Goal: Check status: Check status

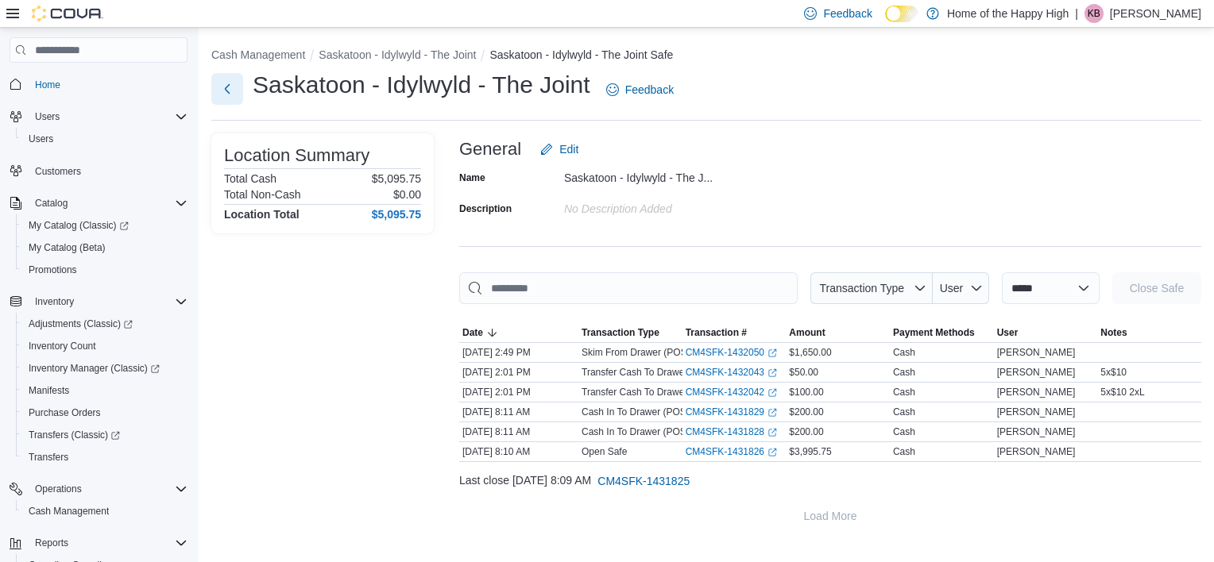
click at [230, 95] on button "Next" at bounding box center [227, 89] width 32 height 32
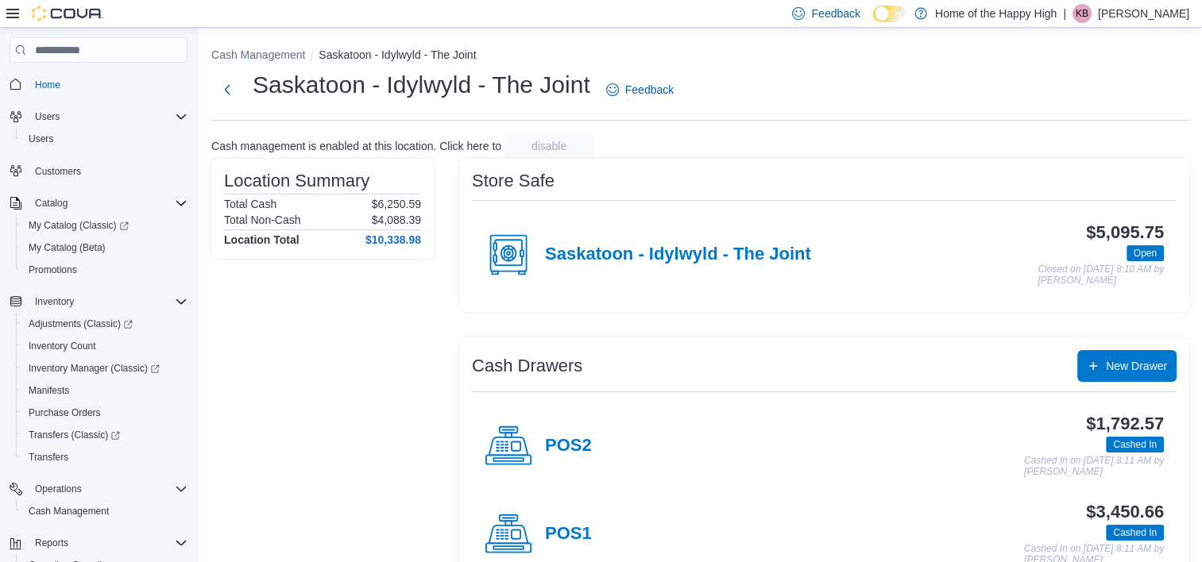
scroll to position [41, 0]
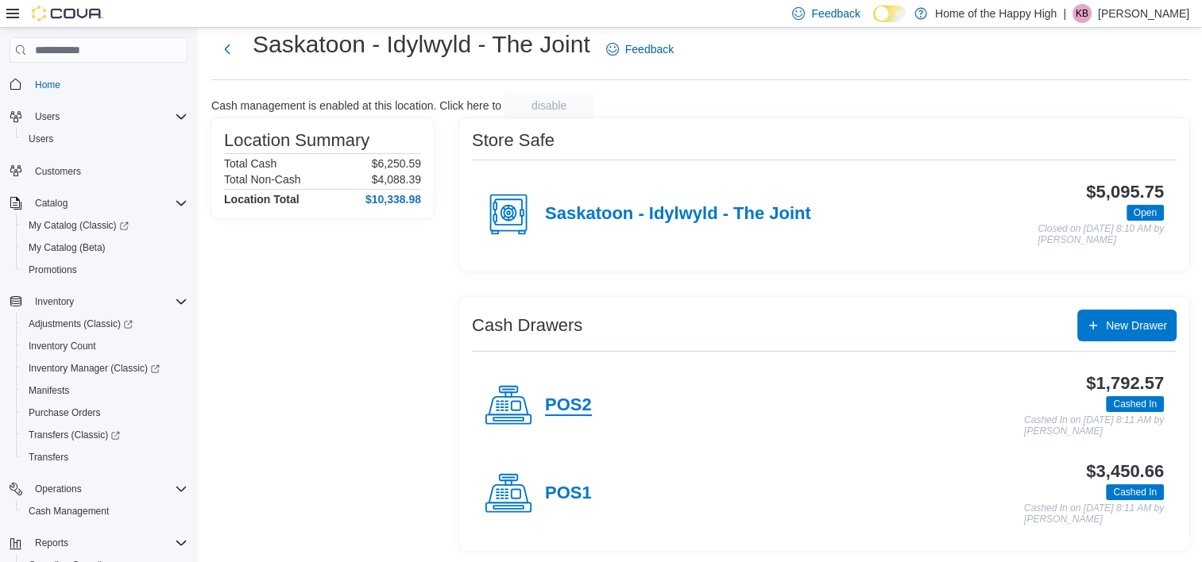
click at [567, 399] on h4 "POS2" at bounding box center [568, 406] width 47 height 21
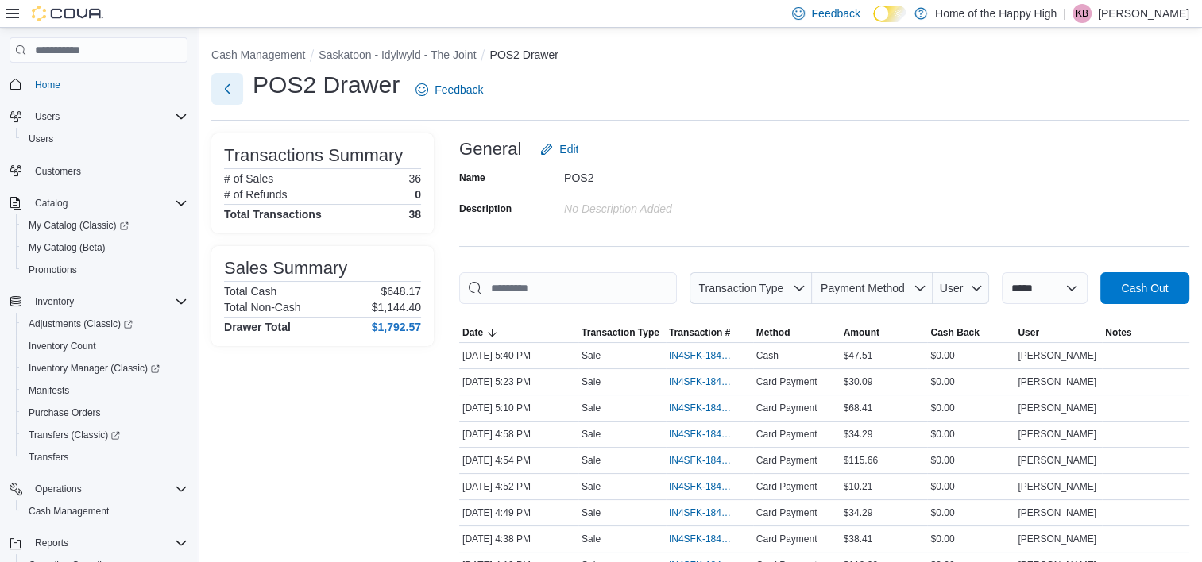
click at [227, 94] on button "Next" at bounding box center [227, 89] width 32 height 32
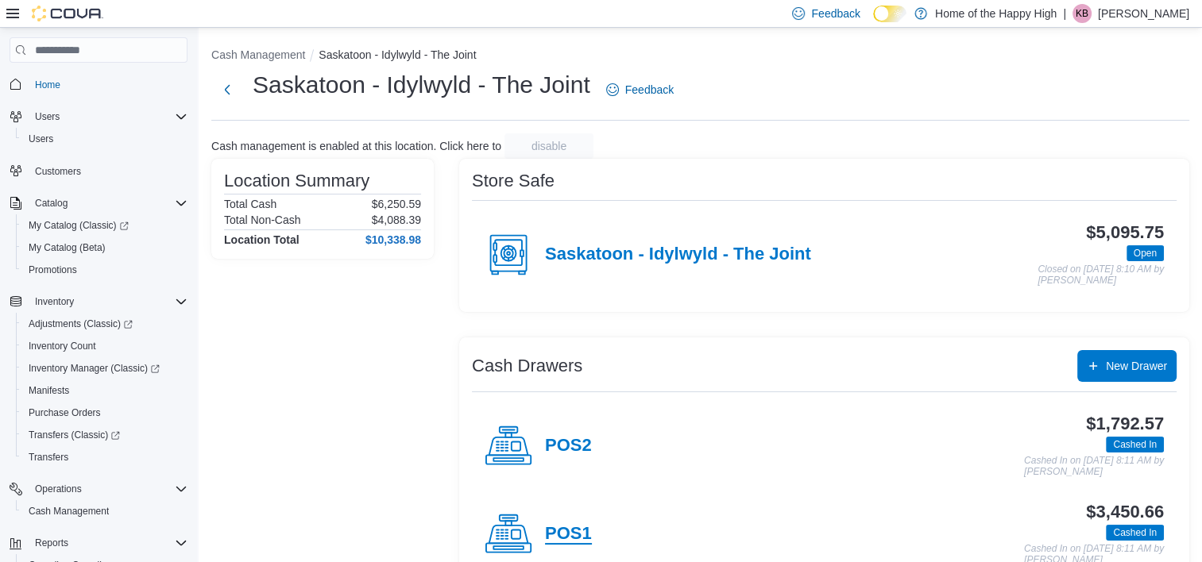
click at [565, 537] on h4 "POS1" at bounding box center [568, 534] width 47 height 21
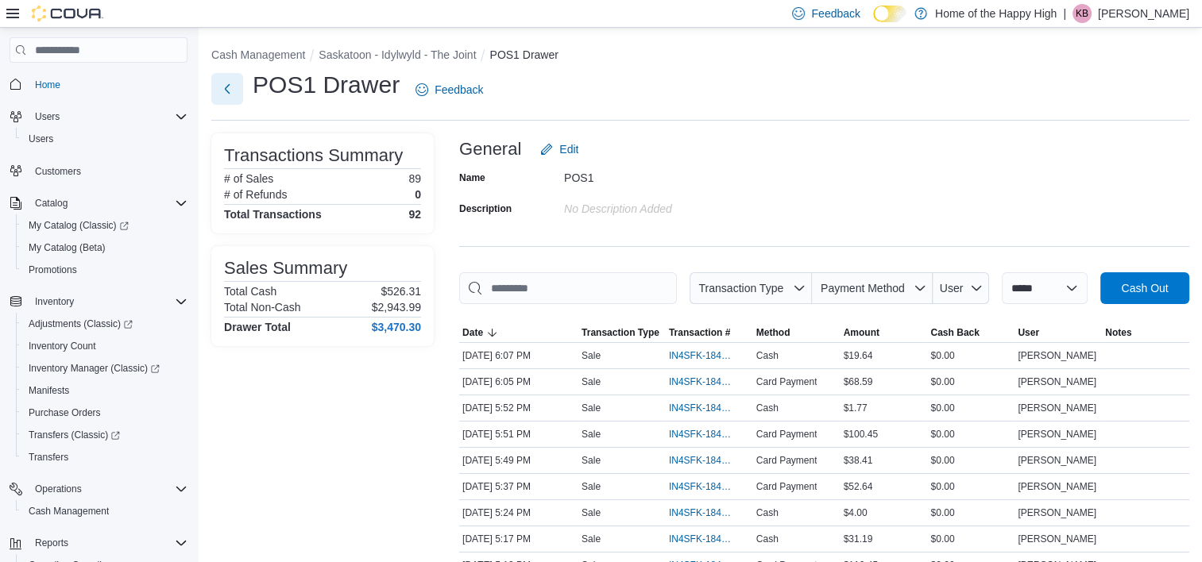
click at [229, 82] on button "Next" at bounding box center [227, 89] width 32 height 32
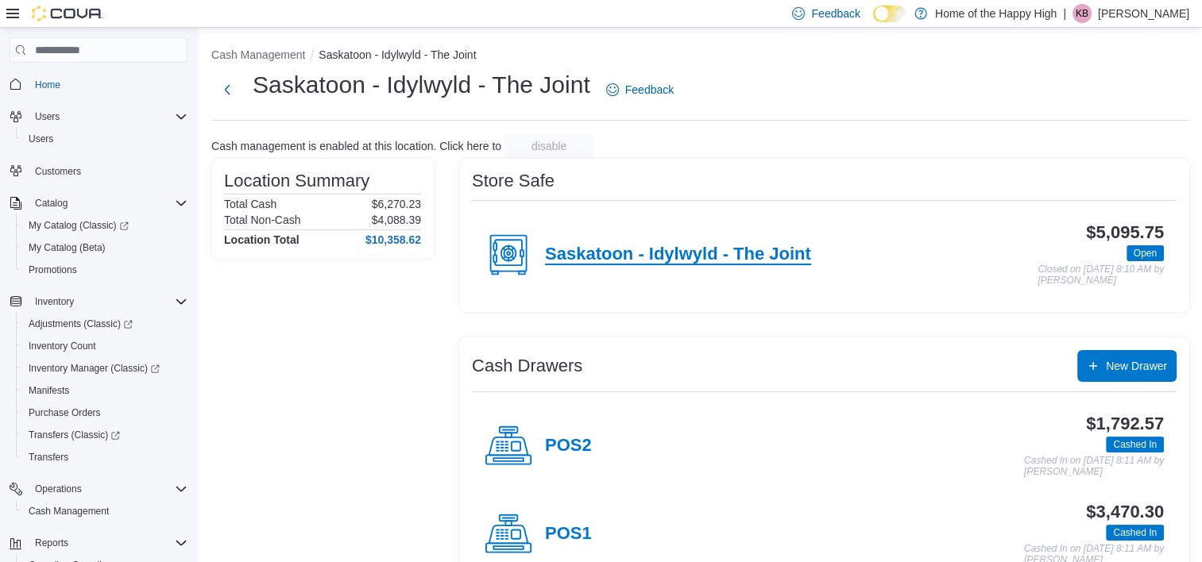
click at [670, 245] on h4 "Saskatoon - Idylwyld - The Joint" at bounding box center [678, 255] width 266 height 21
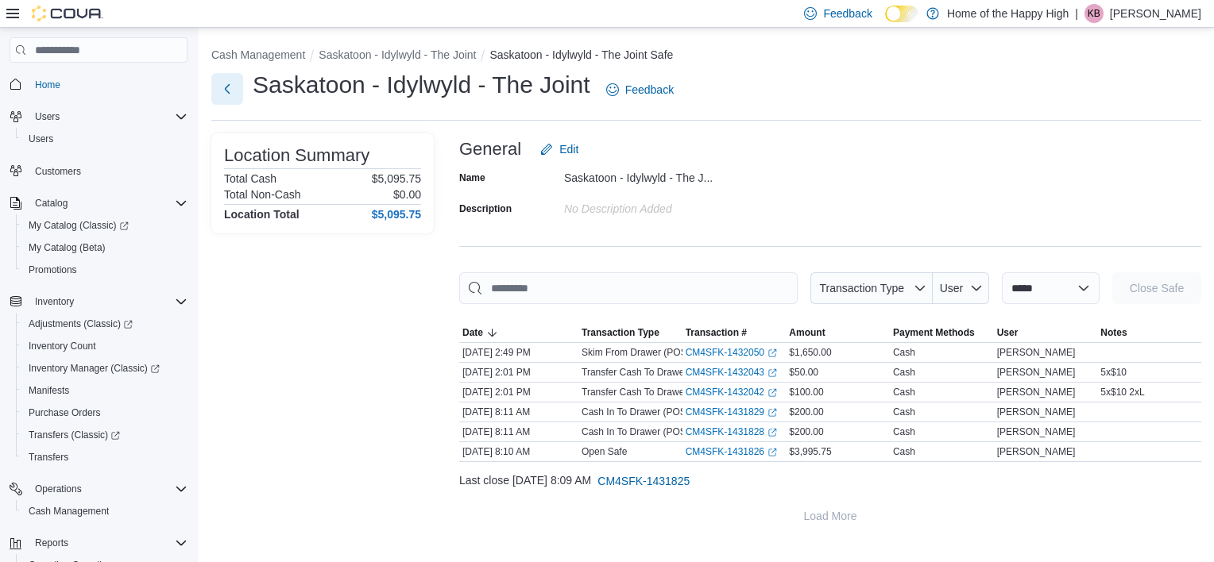
click at [236, 87] on button "Next" at bounding box center [227, 89] width 32 height 32
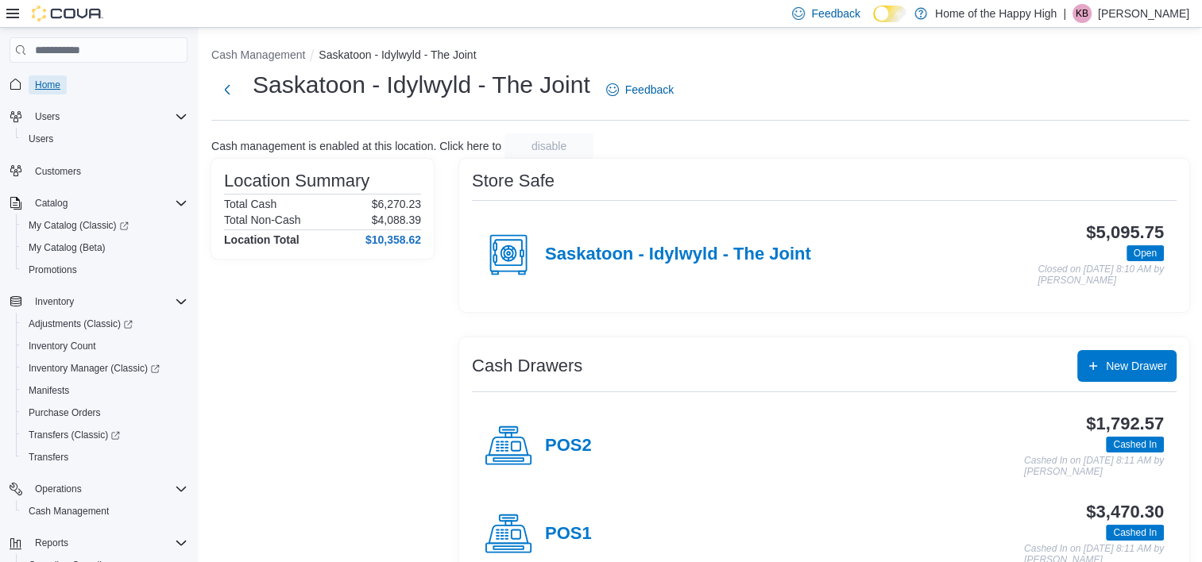
click at [38, 85] on span "Home" at bounding box center [47, 85] width 25 height 13
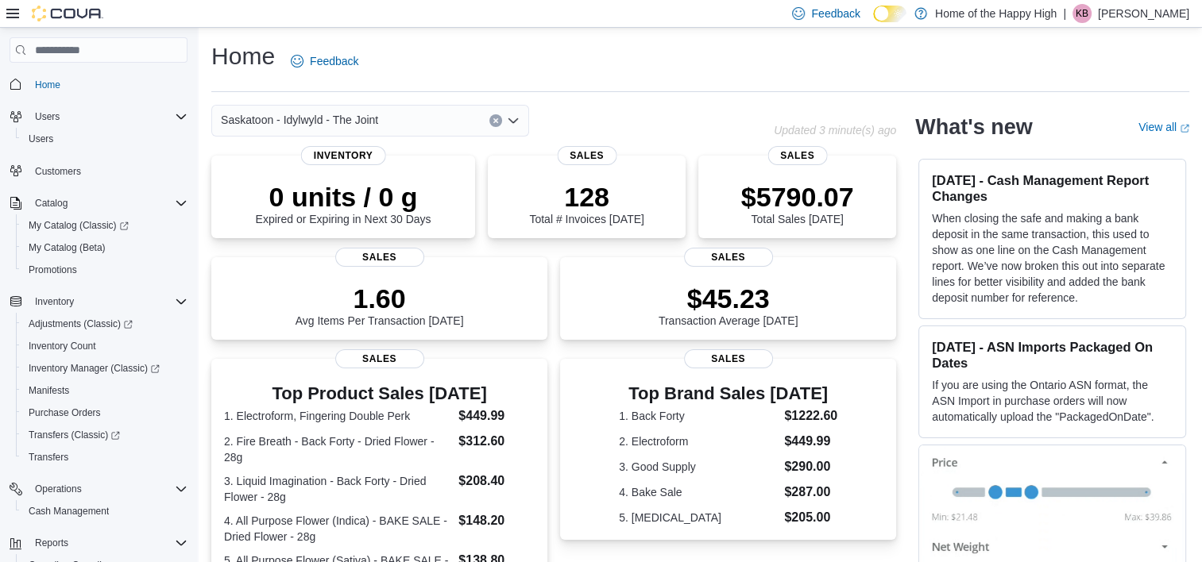
click at [387, 114] on div "Saskatoon - Idylwyld - The Joint" at bounding box center [370, 121] width 318 height 32
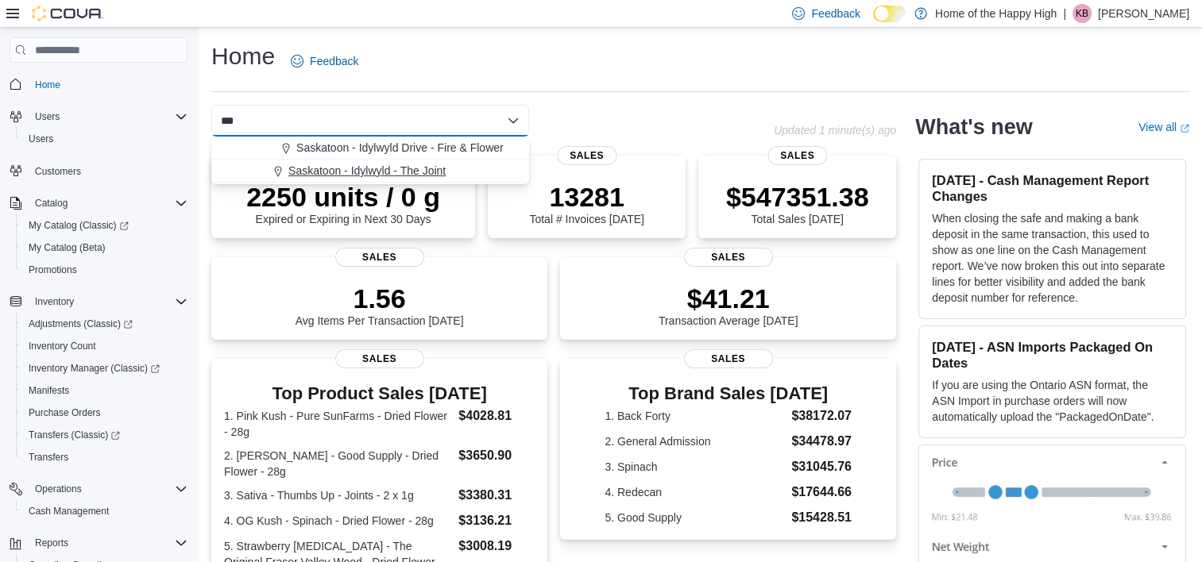
type input "***"
click at [365, 168] on span "Saskatoon - Idylwyld - The Joint" at bounding box center [366, 171] width 157 height 16
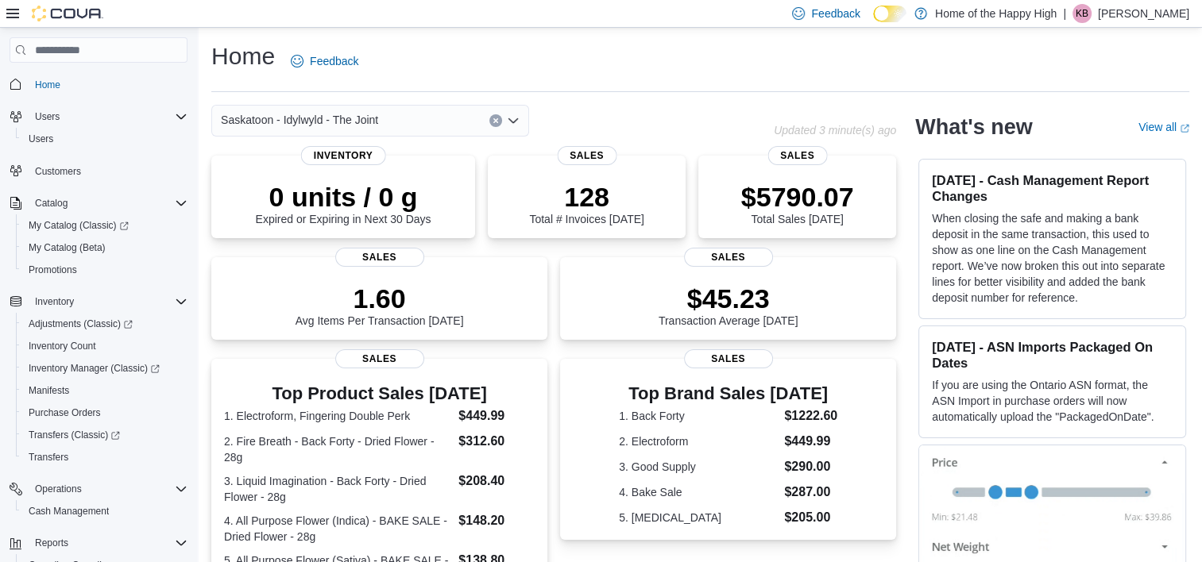
click at [407, 121] on div "Saskatoon - Idylwyld - The Joint" at bounding box center [370, 121] width 318 height 32
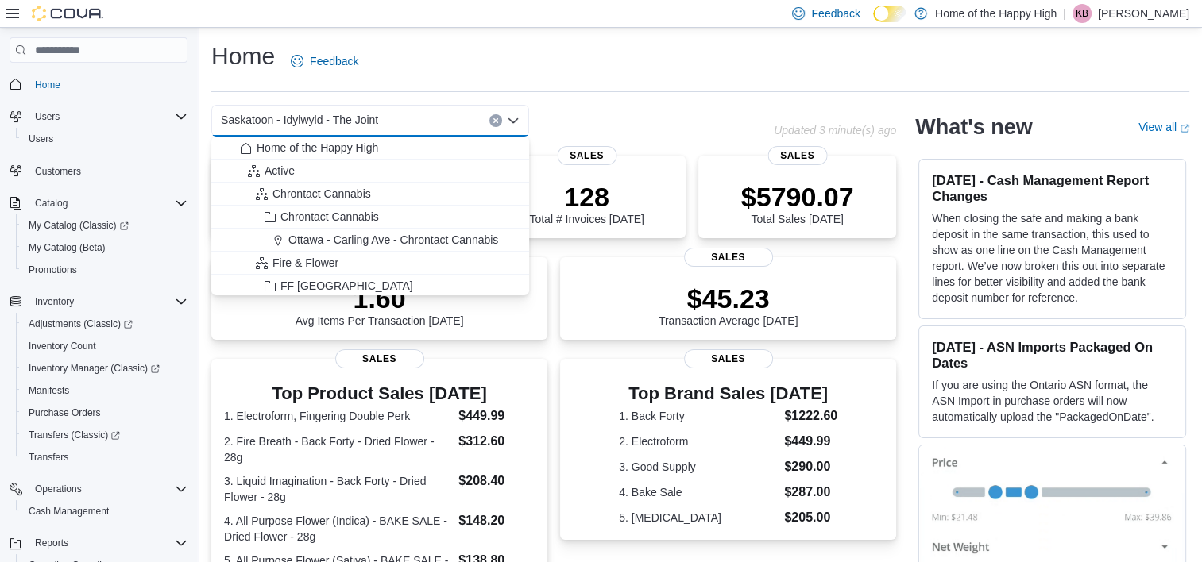
click at [407, 128] on div "Saskatoon - Idylwyld - The Joint" at bounding box center [370, 121] width 318 height 32
click at [391, 114] on div "Saskatoon - Idylwyld - The Joint" at bounding box center [370, 121] width 318 height 32
click at [391, 114] on div "Saskatoon - Idylwyld - The Joint Combo box. Selected. Saskatoon - Idylwyld - Th…" at bounding box center [370, 121] width 318 height 32
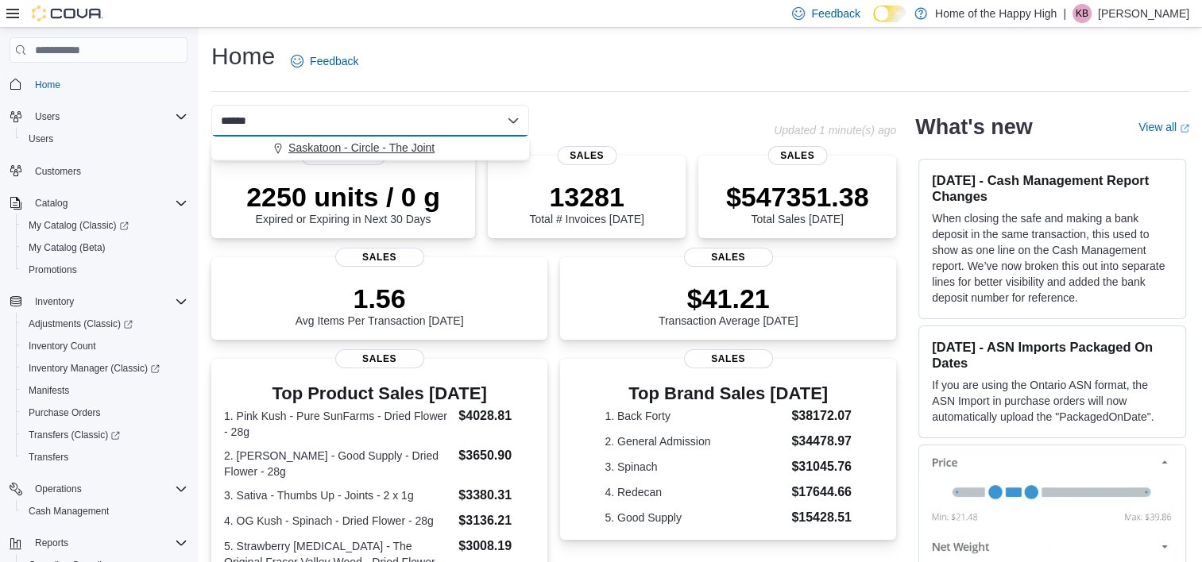
type input "******"
click at [381, 143] on span "Saskatoon - Circle - The Joint" at bounding box center [361, 148] width 146 height 16
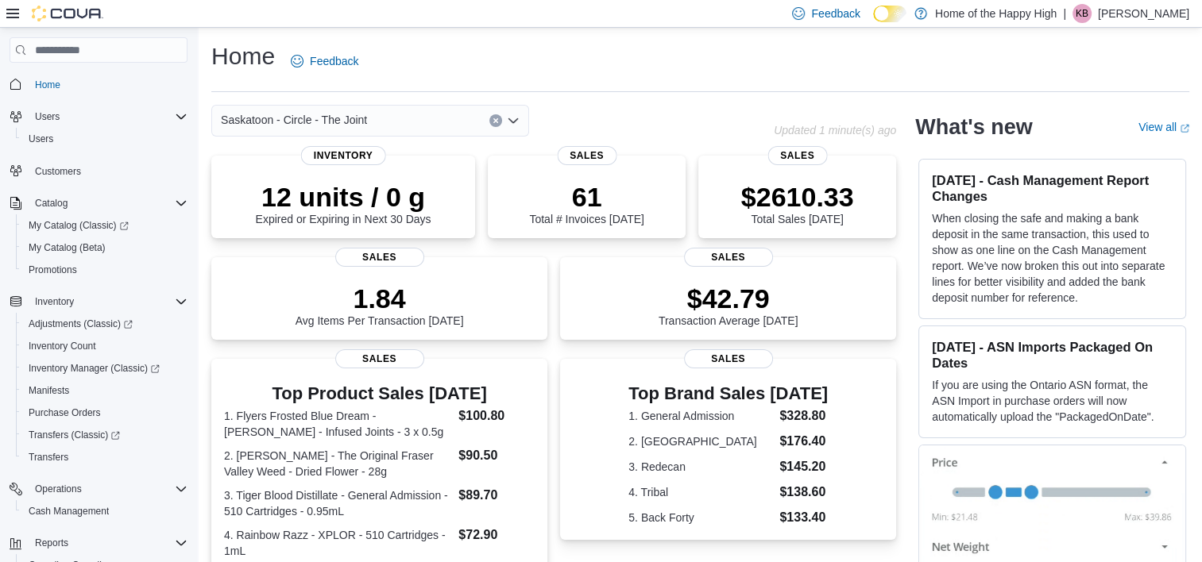
click at [512, 122] on icon "Open list of options" at bounding box center [513, 120] width 10 height 5
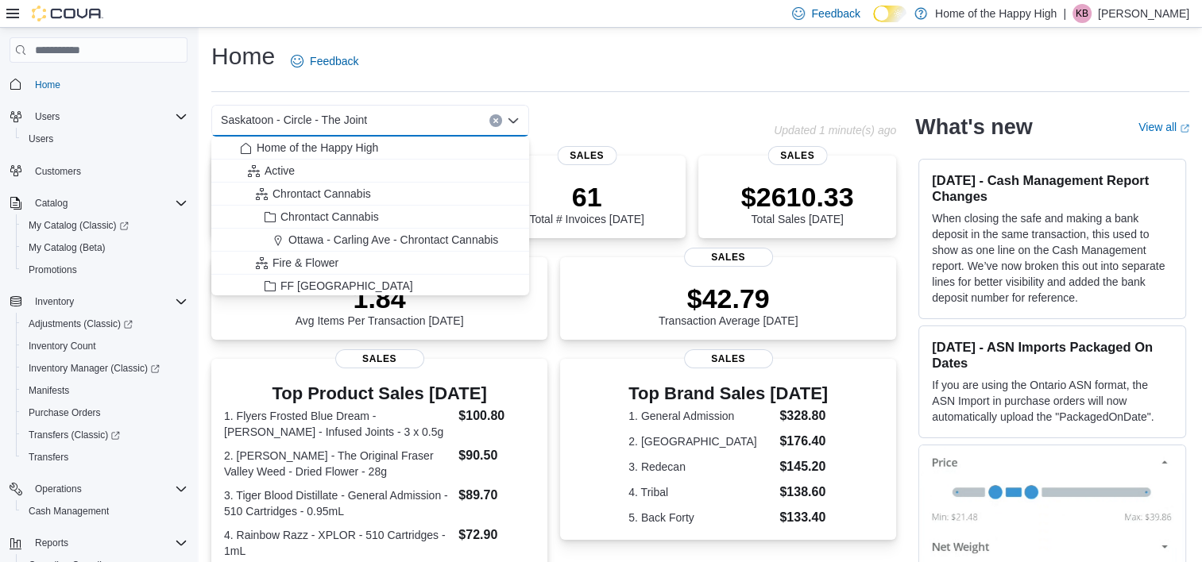
click at [299, 118] on span "Saskatoon - Circle - The Joint" at bounding box center [294, 119] width 146 height 19
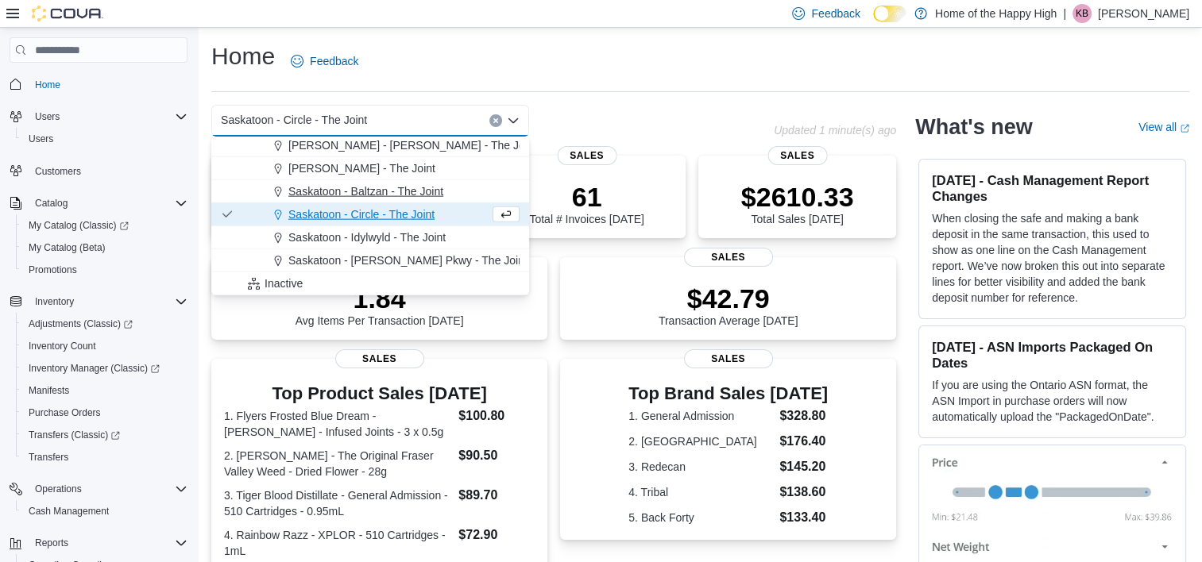
scroll to position [3828, 0]
click at [369, 258] on span "Saskatoon - Meadows Pkwy - The Joint" at bounding box center [407, 260] width 239 height 16
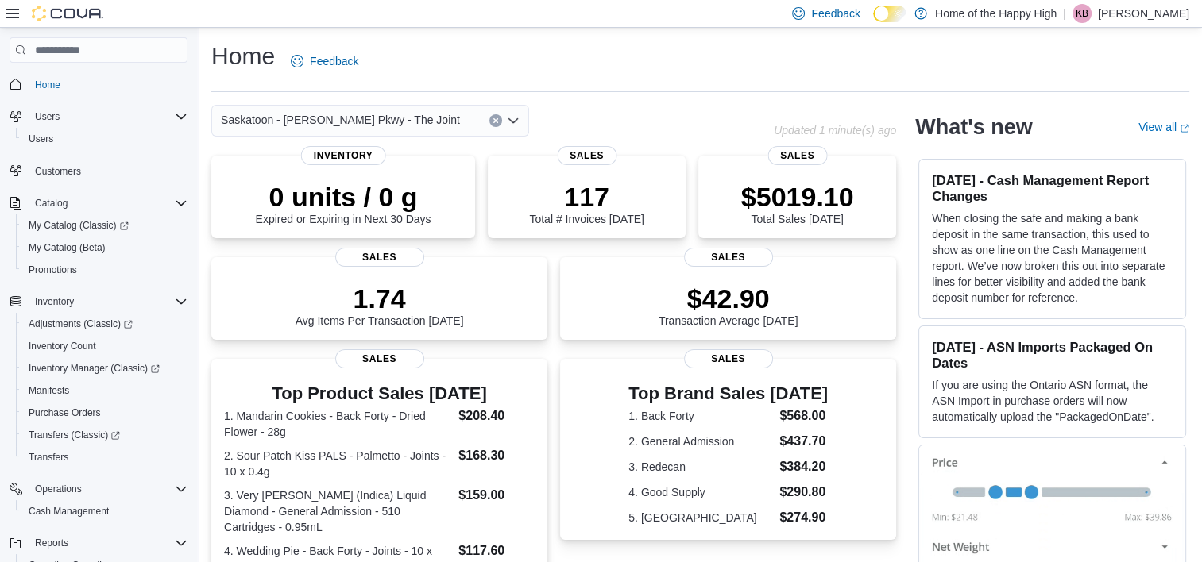
click at [514, 118] on icon "Open list of options" at bounding box center [513, 120] width 13 height 13
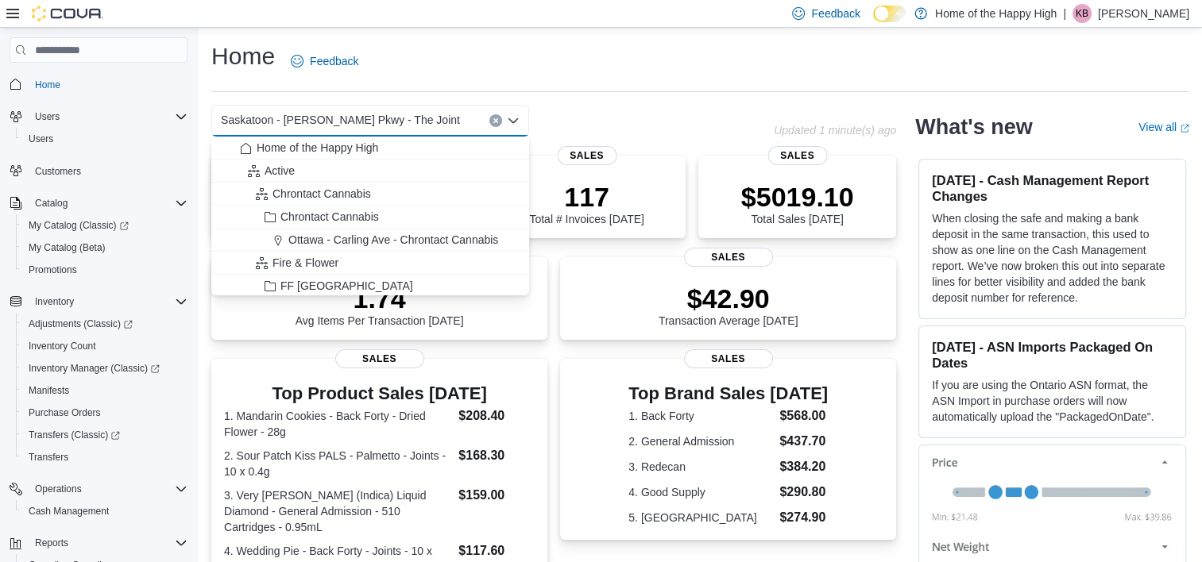
click at [322, 113] on span "Saskatoon - Meadows Pkwy - The Joint" at bounding box center [340, 119] width 239 height 19
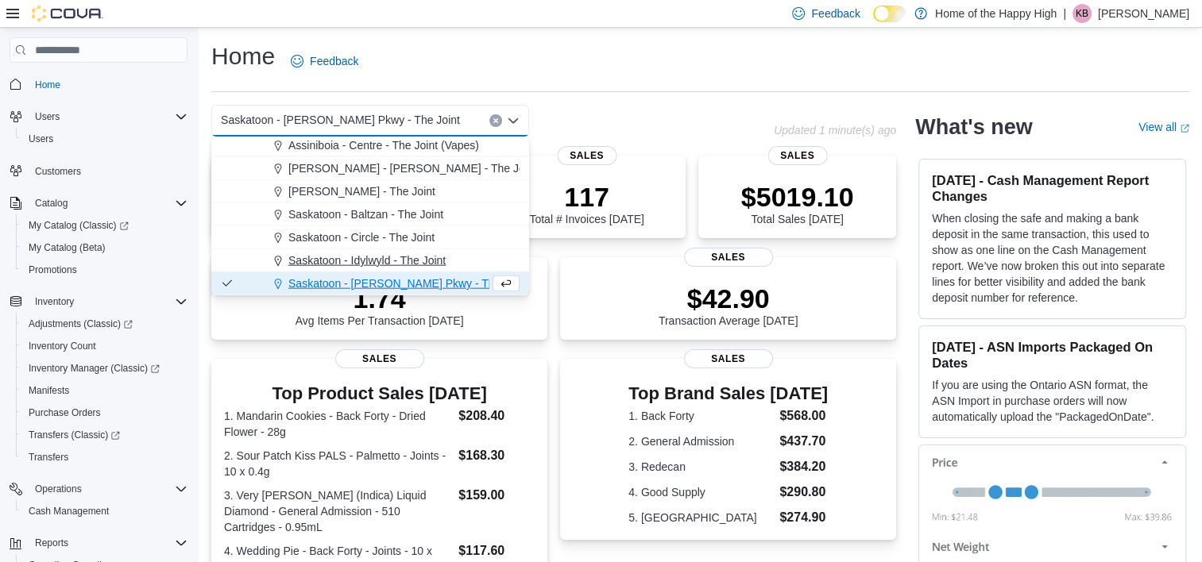
click at [334, 257] on span "Saskatoon - Idylwyld - The Joint" at bounding box center [366, 261] width 157 height 16
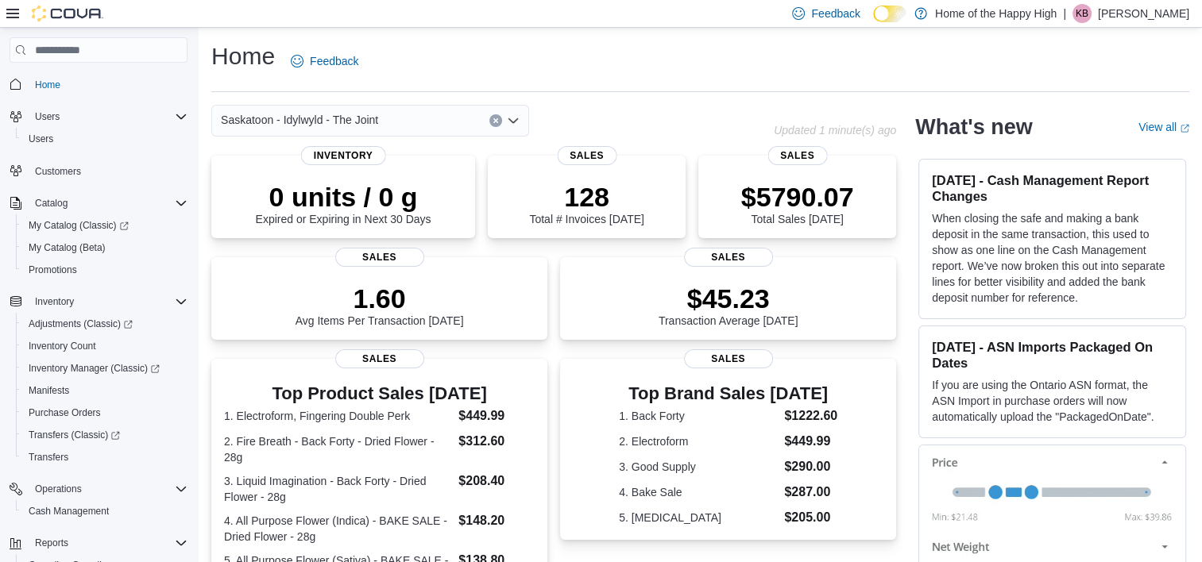
click at [520, 121] on div "Saskatoon - Idylwyld - The Joint Combo box. Selected. Saskatoon - Idylwyld - Th…" at bounding box center [370, 121] width 318 height 32
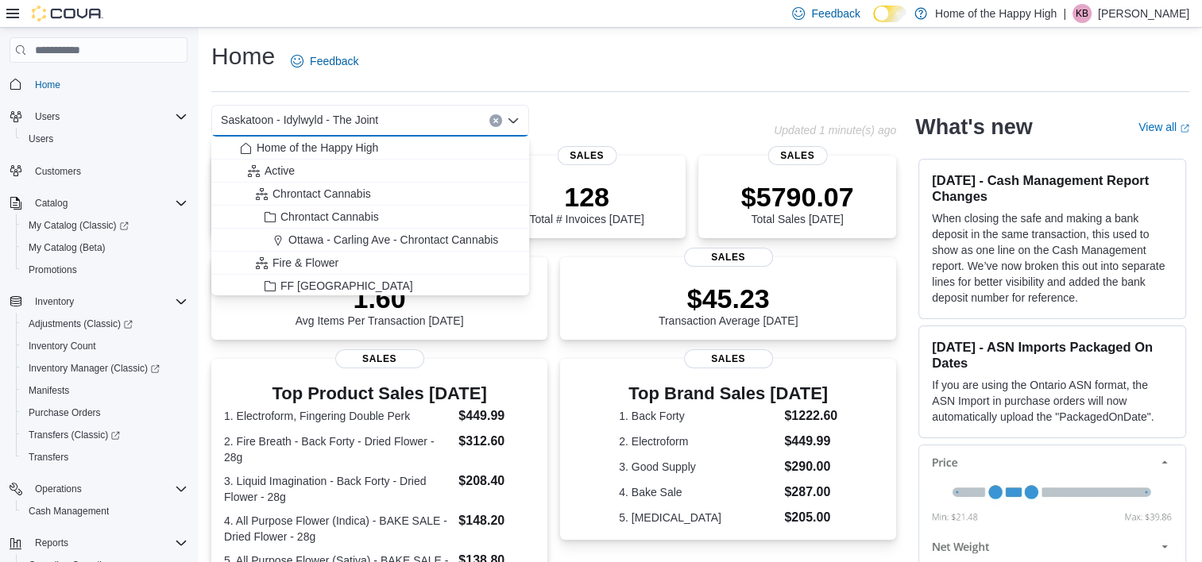
click at [322, 120] on span "Saskatoon - Idylwyld - The Joint" at bounding box center [299, 119] width 157 height 19
click at [288, 116] on span "Saskatoon - Idylwyld - The Joint" at bounding box center [299, 119] width 157 height 19
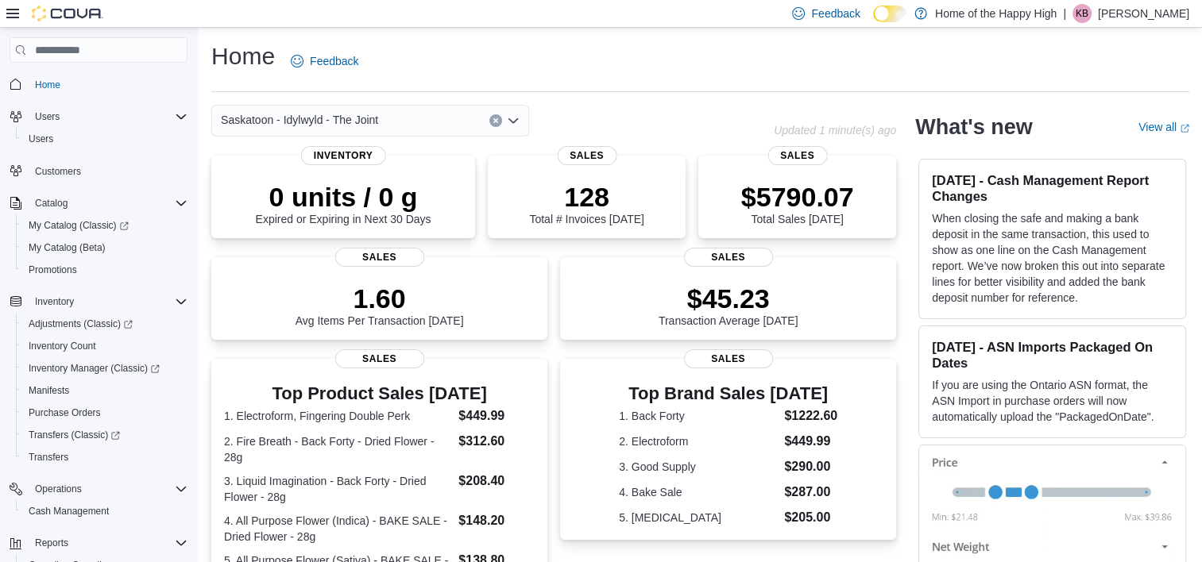
click at [543, 118] on div "Saskatoon - Idylwyld - The Joint" at bounding box center [492, 121] width 562 height 32
click at [516, 121] on icon "Open list of options" at bounding box center [513, 120] width 10 height 5
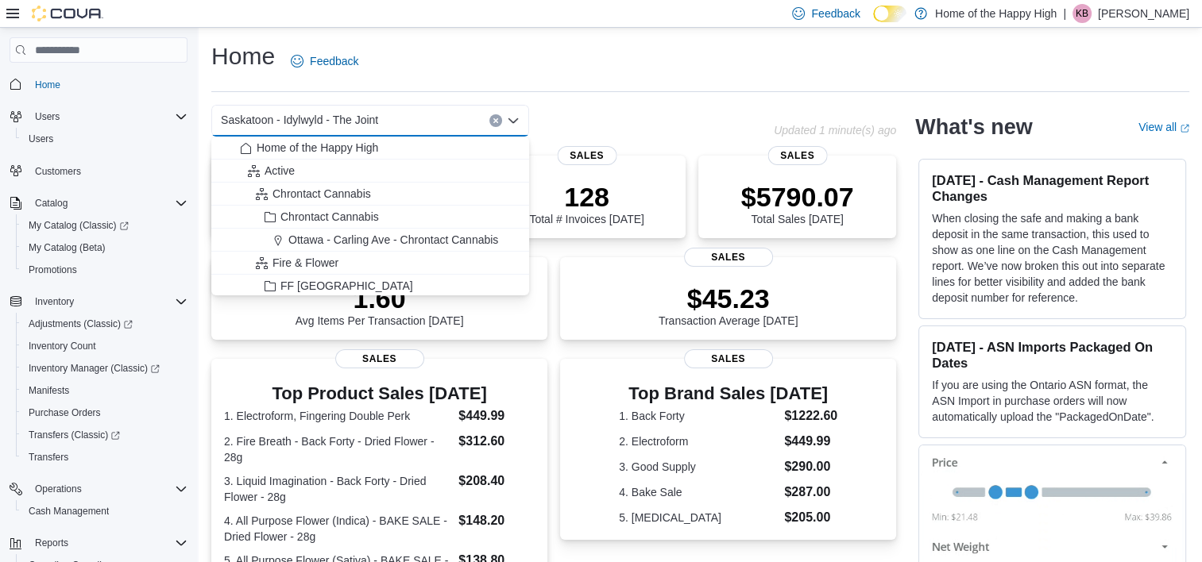
click at [296, 118] on span "Saskatoon - Idylwyld - The Joint" at bounding box center [299, 119] width 157 height 19
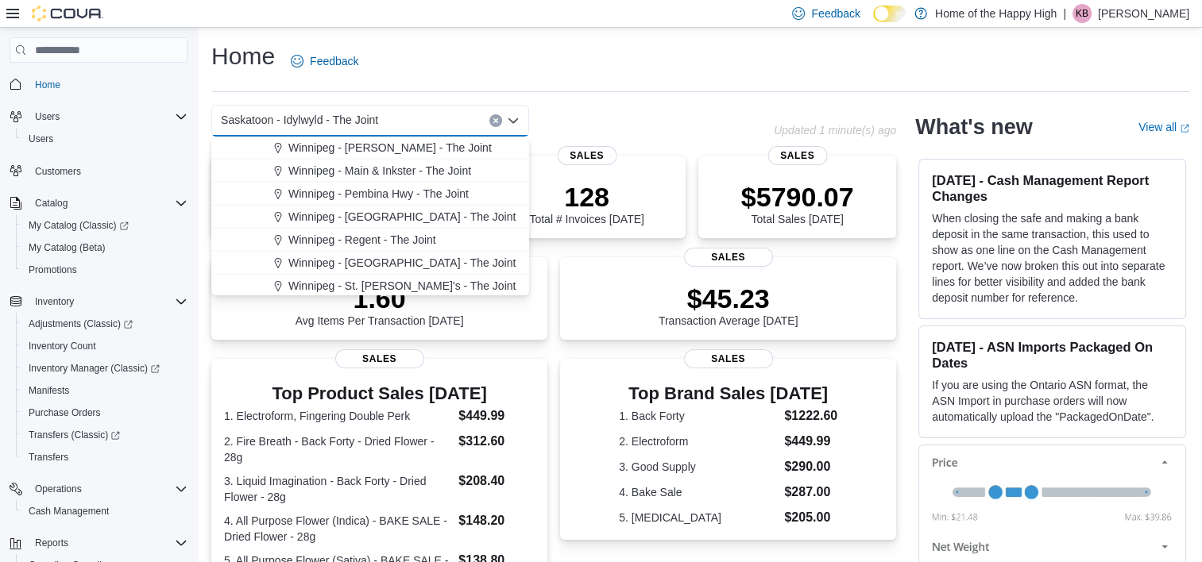
scroll to position [3562, 0]
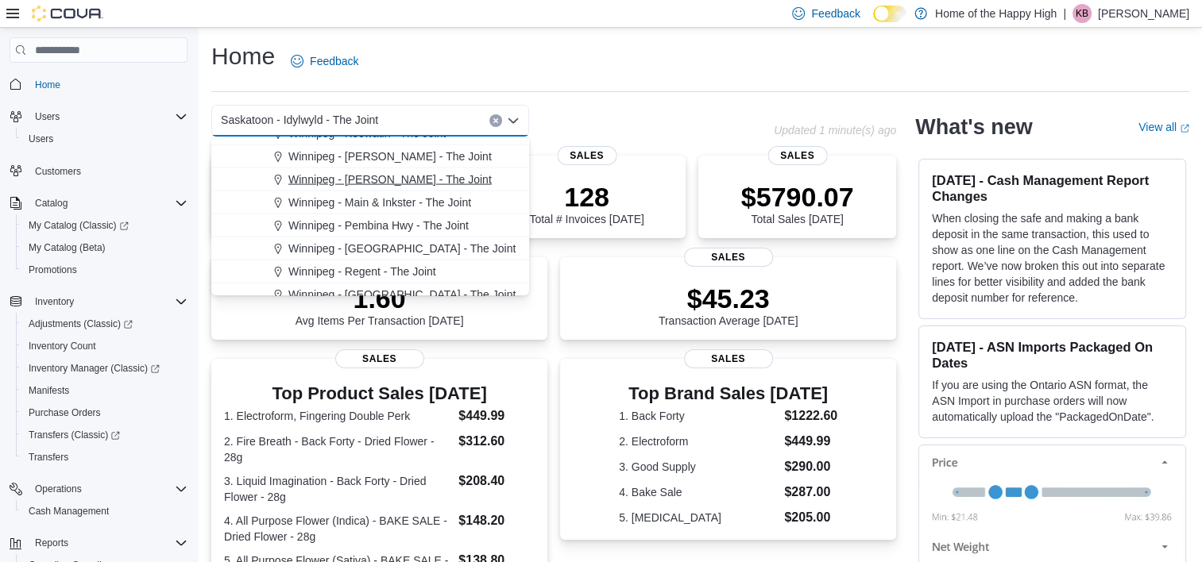
click at [334, 177] on span "Winnipeg - Leila - The Joint" at bounding box center [389, 180] width 203 height 16
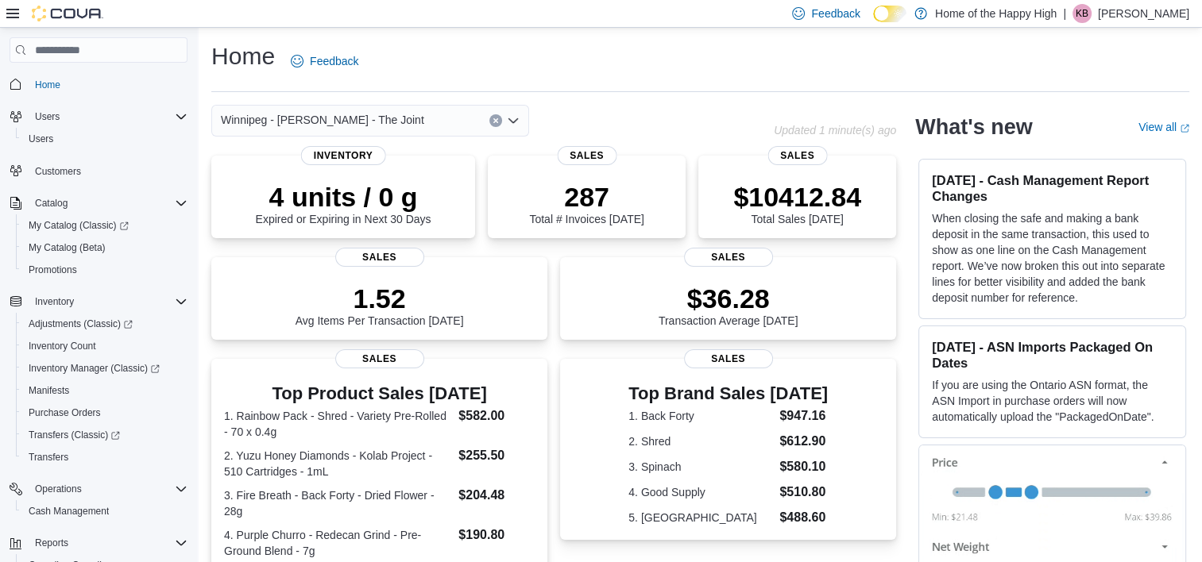
click at [518, 121] on icon "Open list of options" at bounding box center [513, 120] width 13 height 13
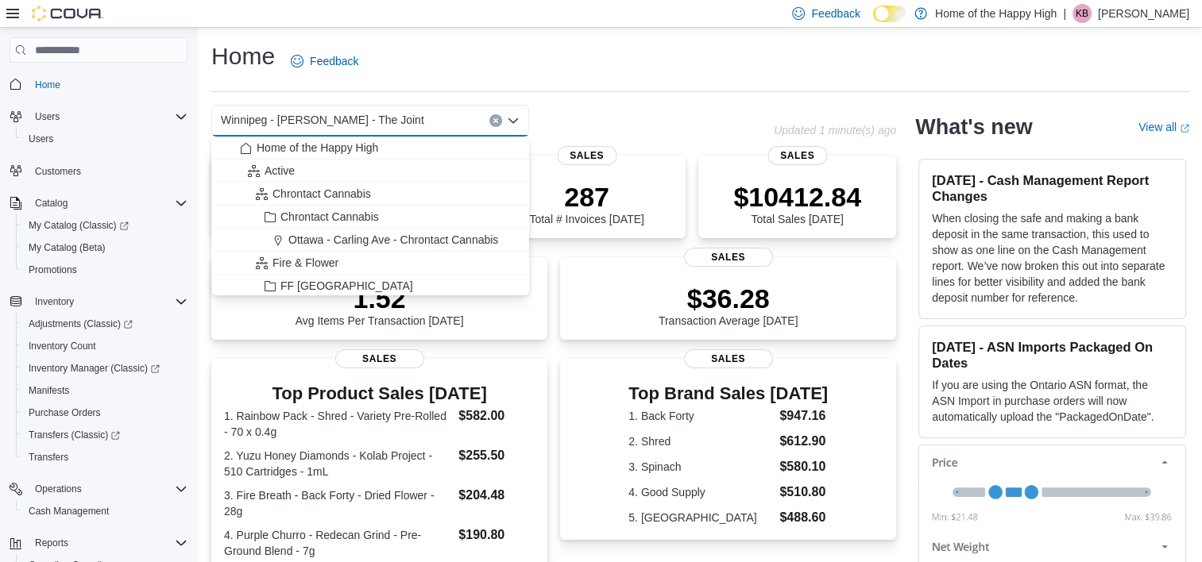
click at [276, 120] on span "Winnipeg - Leila - The Joint" at bounding box center [322, 119] width 203 height 19
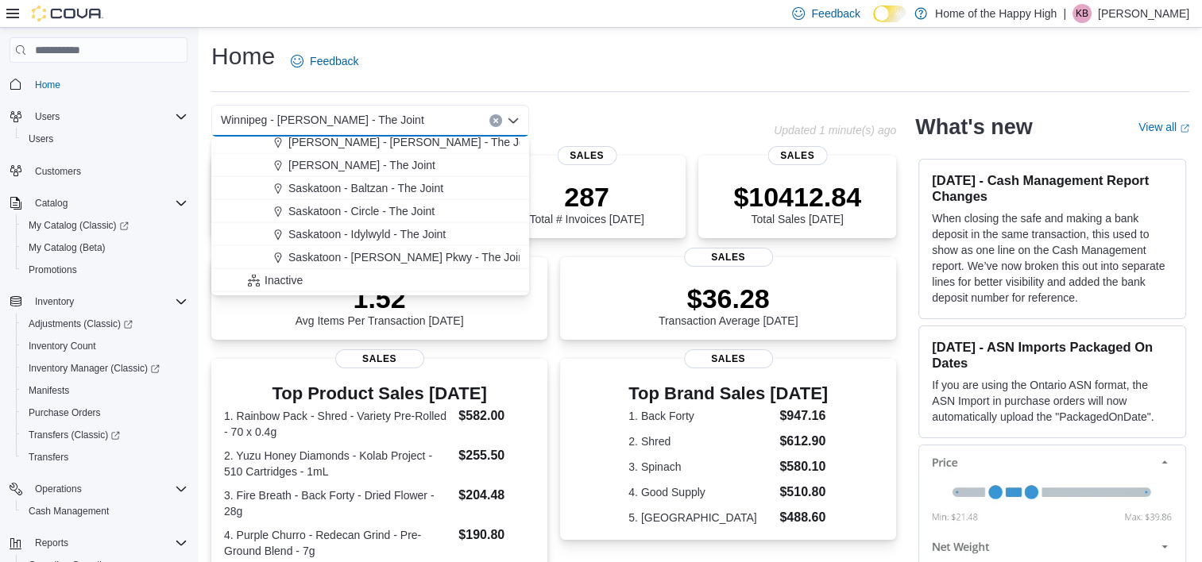
scroll to position [3829, 0]
click at [407, 235] on span "Saskatoon - Idylwyld - The Joint" at bounding box center [366, 235] width 157 height 16
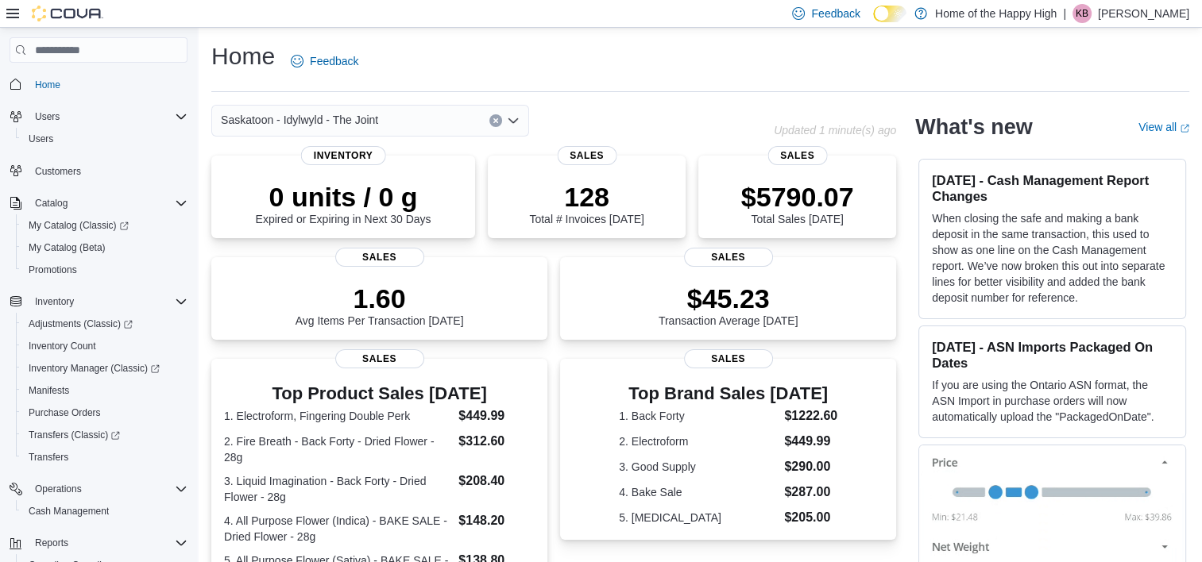
click at [321, 122] on span "Saskatoon - Idylwyld - The Joint" at bounding box center [299, 119] width 157 height 19
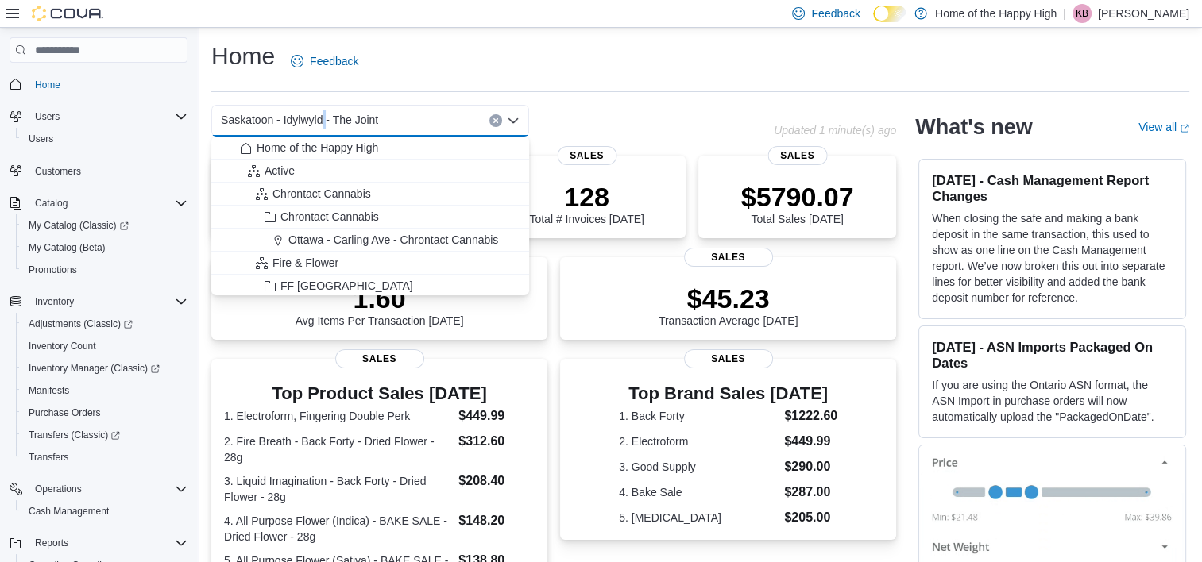
click at [321, 122] on span "Saskatoon - Idylwyld - The Joint" at bounding box center [299, 119] width 157 height 19
click at [297, 122] on span "Saskatoon - Idylwyld - The Joint" at bounding box center [299, 119] width 157 height 19
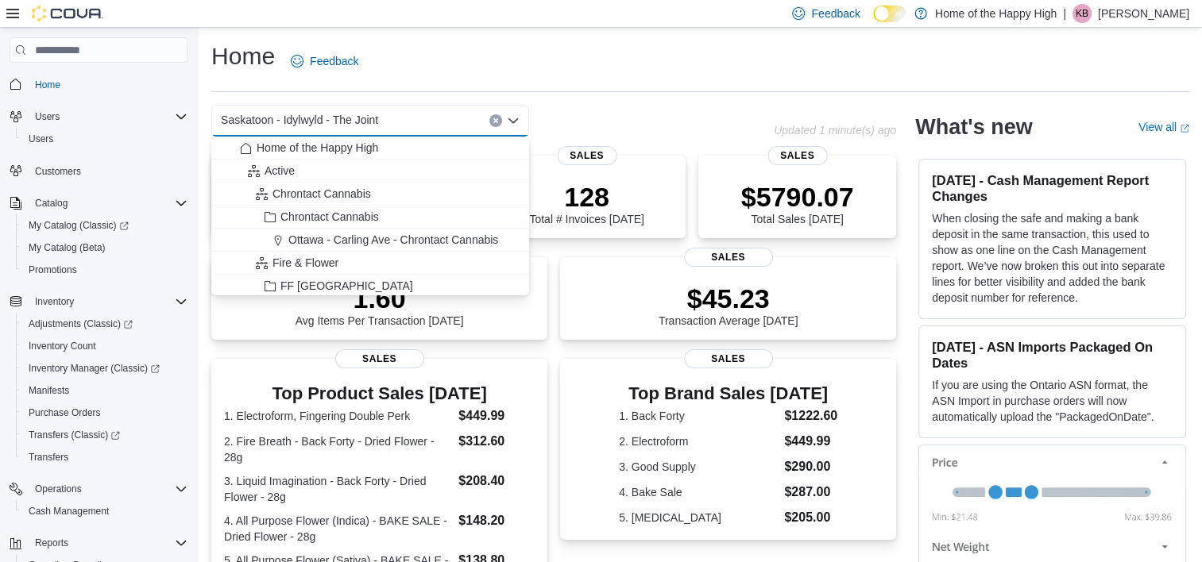
click at [273, 122] on span "Saskatoon - Idylwyld - The Joint" at bounding box center [299, 119] width 157 height 19
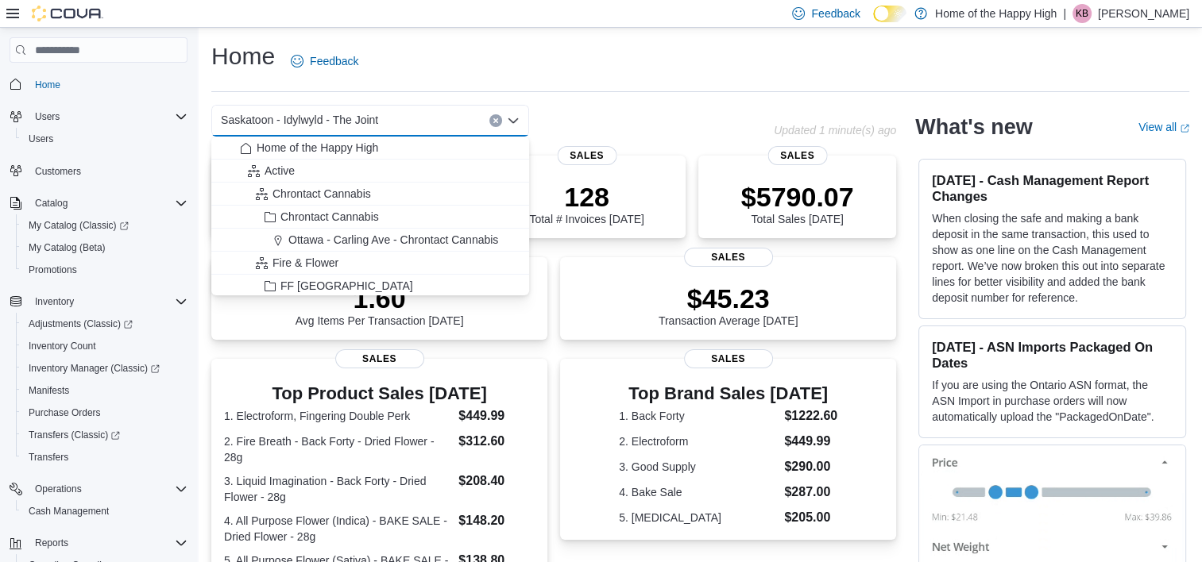
click at [273, 122] on span "Saskatoon - Idylwyld - The Joint" at bounding box center [299, 119] width 157 height 19
click at [334, 118] on span "Saskatoon - Idylwyld - The Joint" at bounding box center [299, 119] width 157 height 19
click at [515, 117] on icon "Close list of options" at bounding box center [513, 120] width 13 height 13
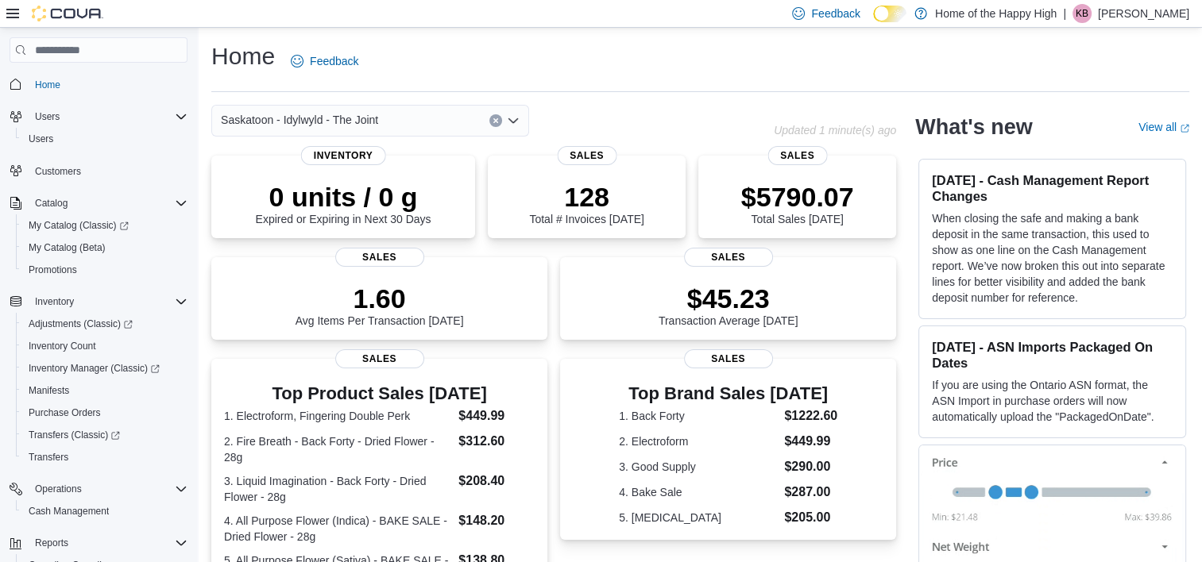
click at [582, 118] on div "Saskatoon - Idylwyld - The Joint" at bounding box center [492, 121] width 562 height 32
click at [516, 119] on icon "Open list of options" at bounding box center [513, 120] width 10 height 5
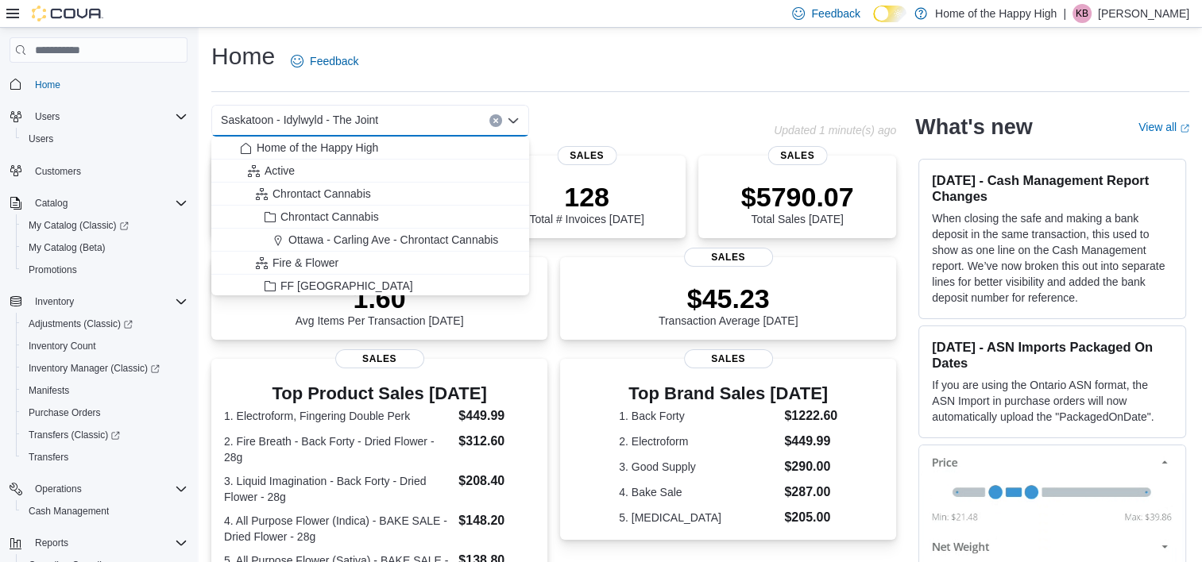
click at [303, 116] on span "Saskatoon - Idylwyld - The Joint" at bounding box center [299, 119] width 157 height 19
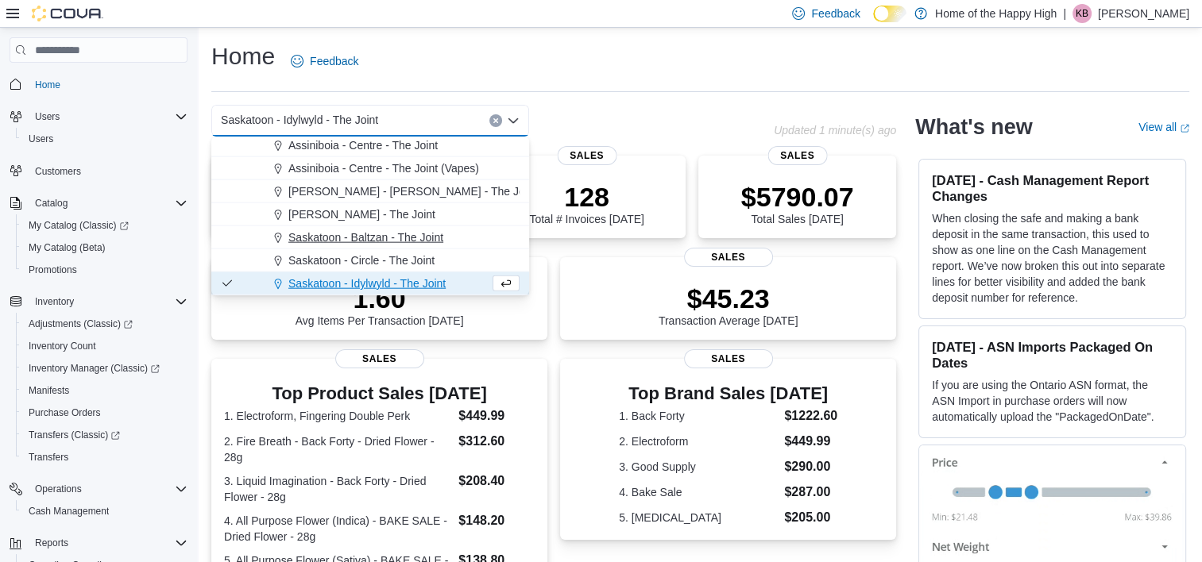
click at [368, 245] on span "Saskatoon - Baltzan - The Joint" at bounding box center [365, 238] width 155 height 16
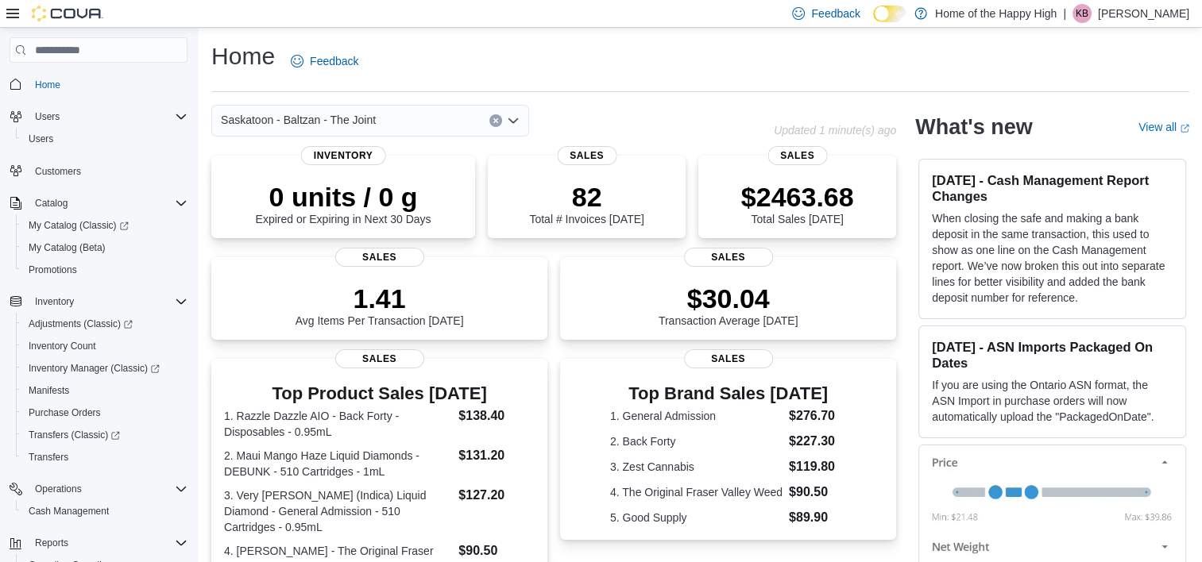
click at [337, 116] on span "Saskatoon - Baltzan - The Joint" at bounding box center [298, 119] width 155 height 19
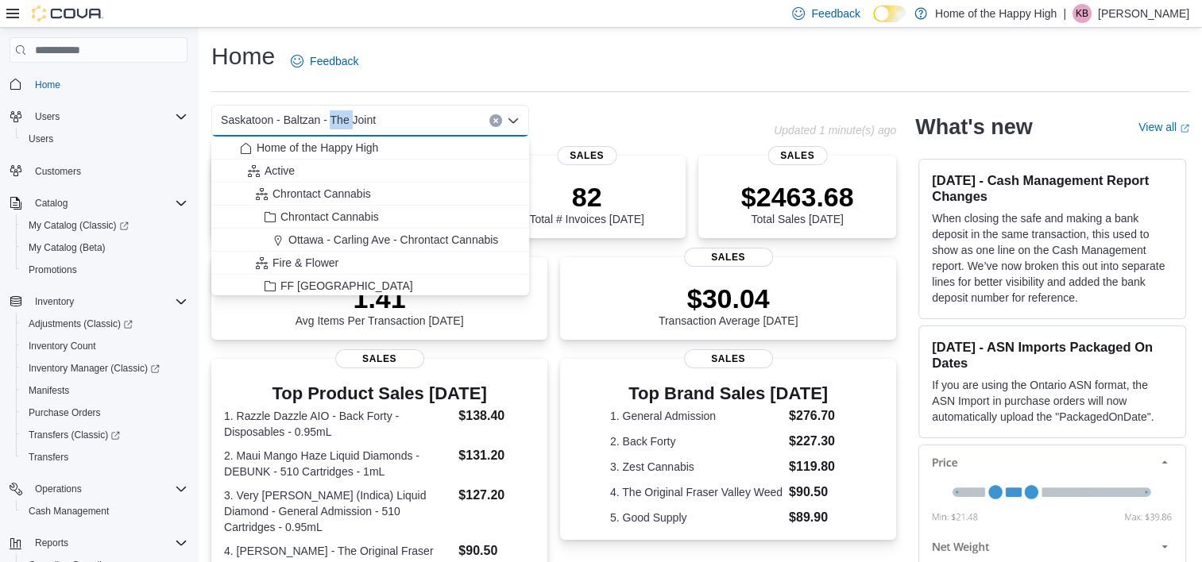
click at [337, 116] on span "Saskatoon - Baltzan - The Joint" at bounding box center [298, 119] width 155 height 19
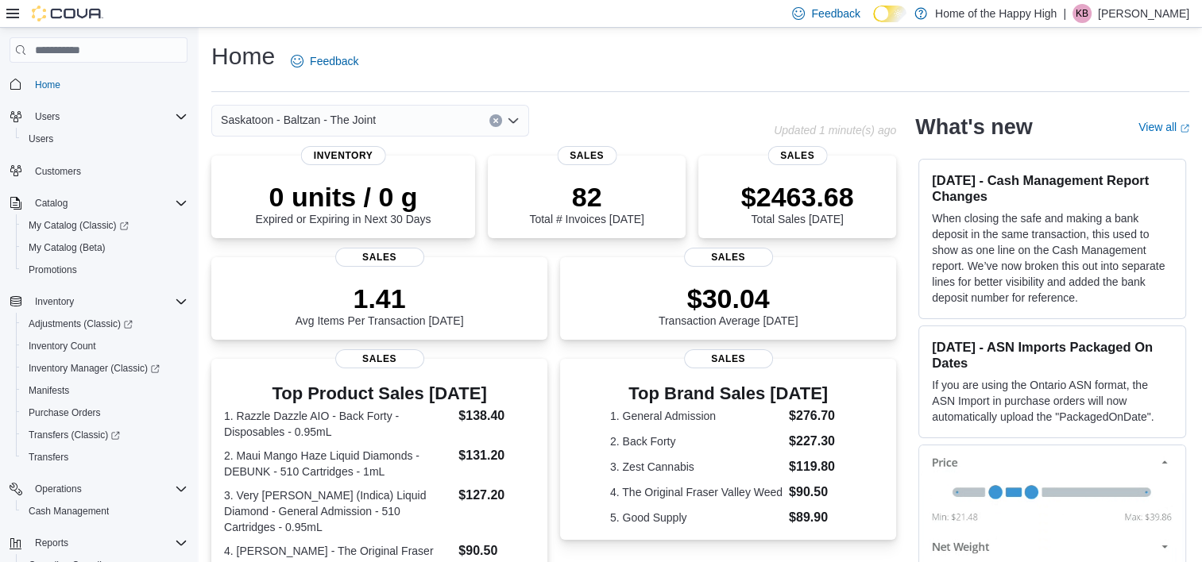
click at [563, 101] on div "Home Feedback Saskatoon - Baltzan - The Joint Updated 1 minute(s) ago 0 units /…" at bounding box center [700, 504] width 1003 height 953
click at [321, 121] on span "Saskatoon - Baltzan - The Joint" at bounding box center [298, 119] width 155 height 19
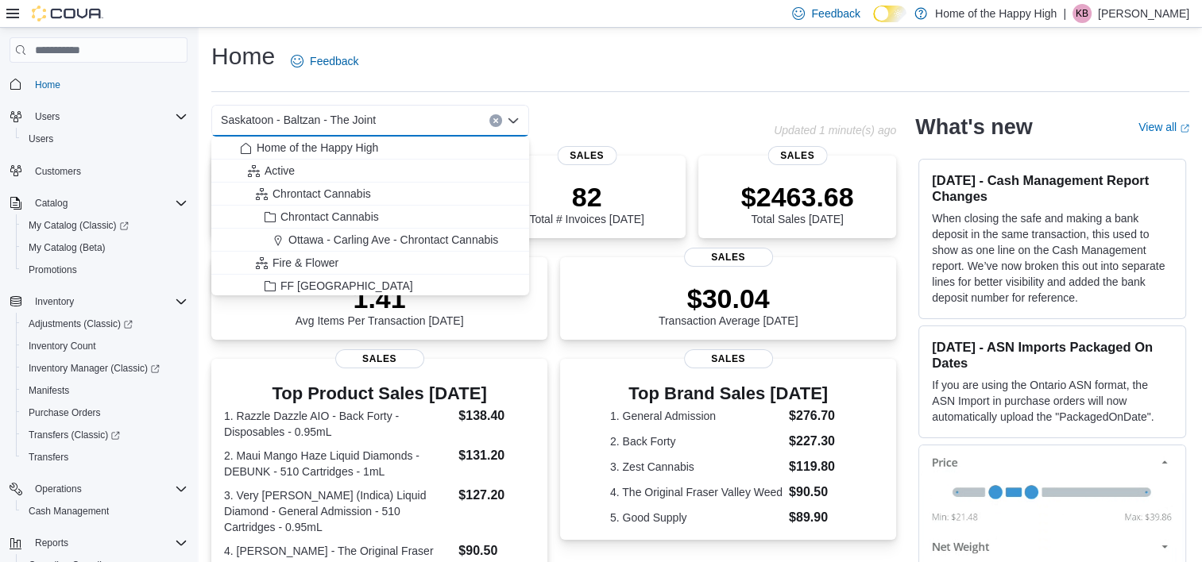
click at [321, 121] on span "Saskatoon - Baltzan - The Joint" at bounding box center [298, 119] width 155 height 19
click at [296, 118] on span "Saskatoon - Baltzan - The Joint" at bounding box center [298, 119] width 155 height 19
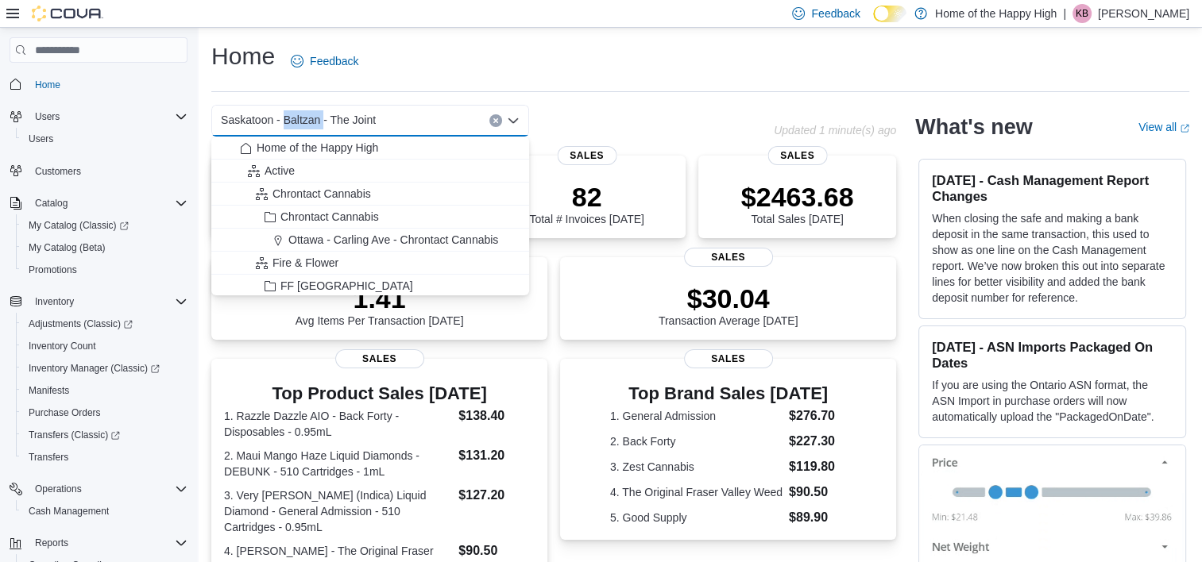
click at [296, 118] on span "Saskatoon - Baltzan - The Joint" at bounding box center [298, 119] width 155 height 19
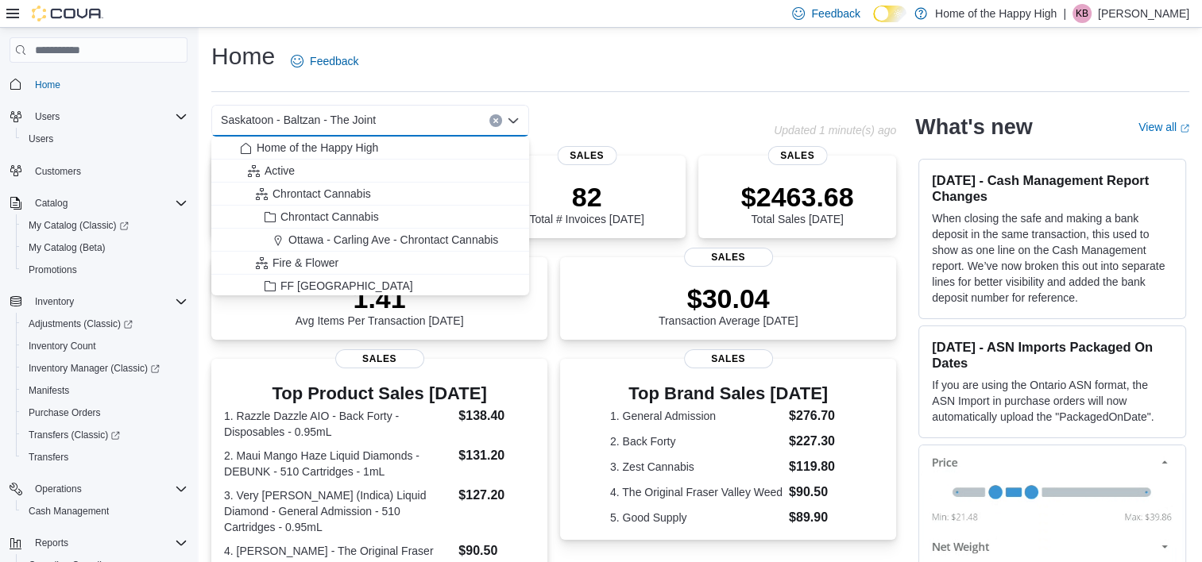
click at [296, 118] on span "Saskatoon - Baltzan - The Joint" at bounding box center [298, 119] width 155 height 19
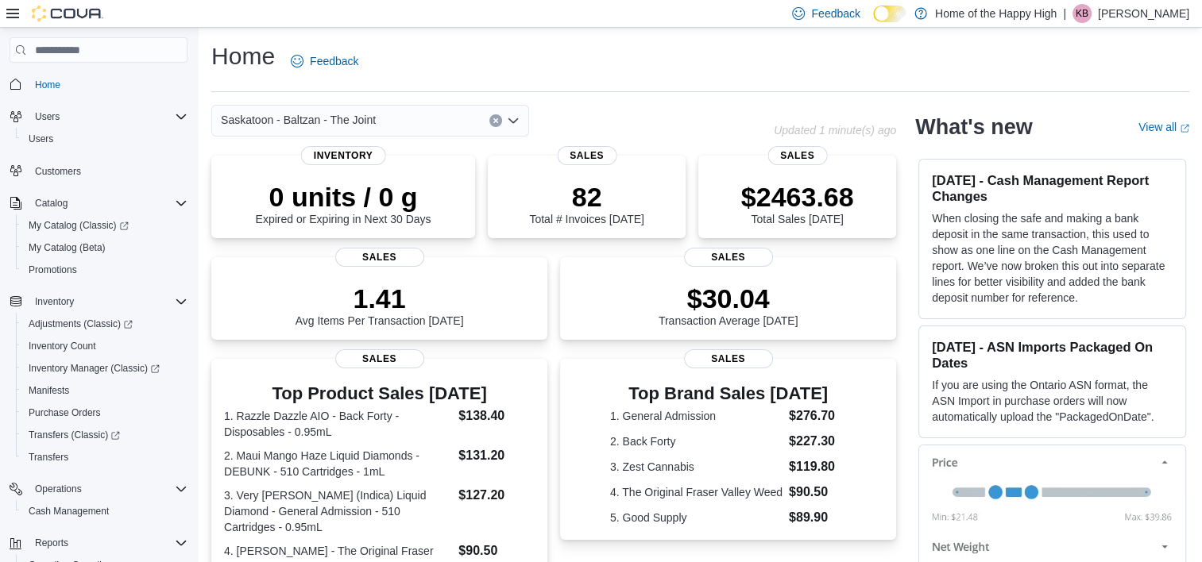
click at [641, 121] on div "Saskatoon - Baltzan - The Joint" at bounding box center [492, 121] width 562 height 32
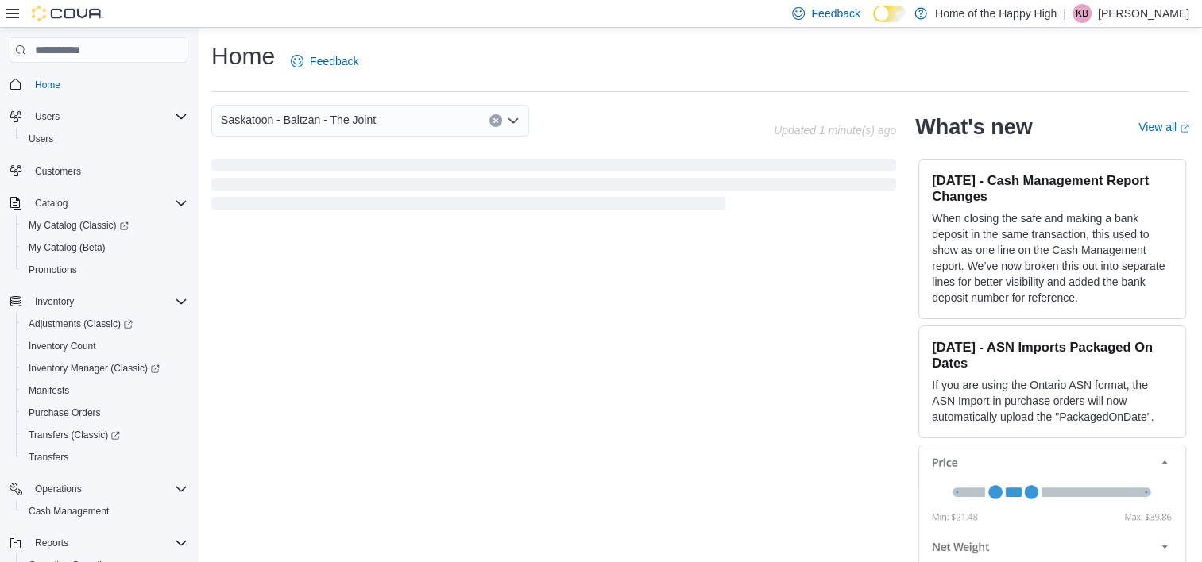
click at [641, 121] on div "Saskatoon - Baltzan - The Joint" at bounding box center [492, 121] width 562 height 32
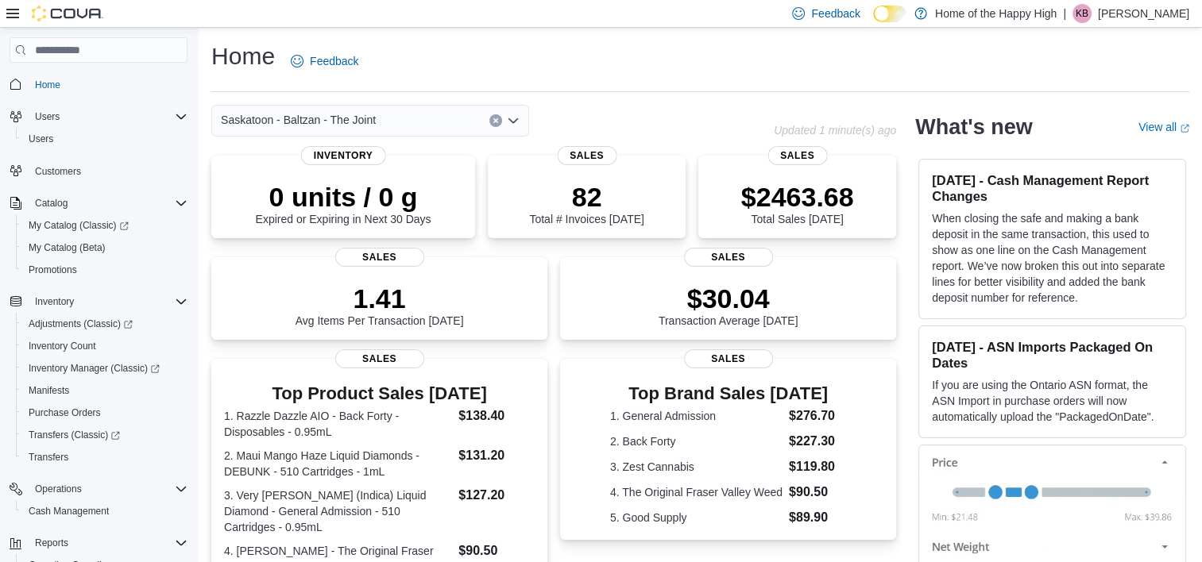
click at [512, 122] on icon "Open list of options" at bounding box center [513, 120] width 10 height 5
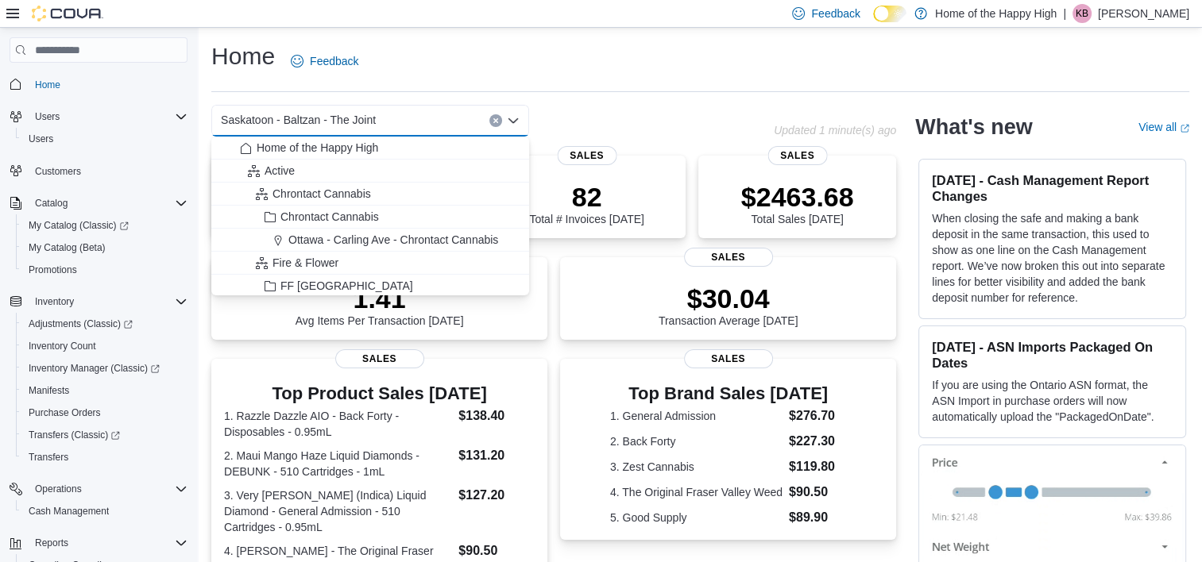
click at [323, 111] on span "Saskatoon - Baltzan - The Joint" at bounding box center [298, 119] width 155 height 19
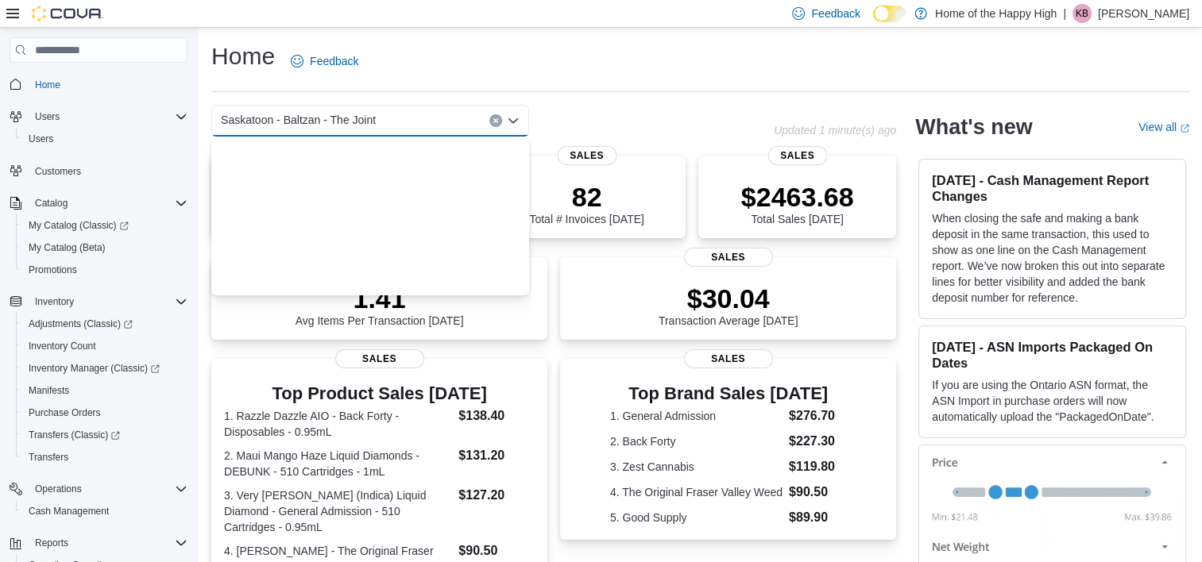
scroll to position [3734, 0]
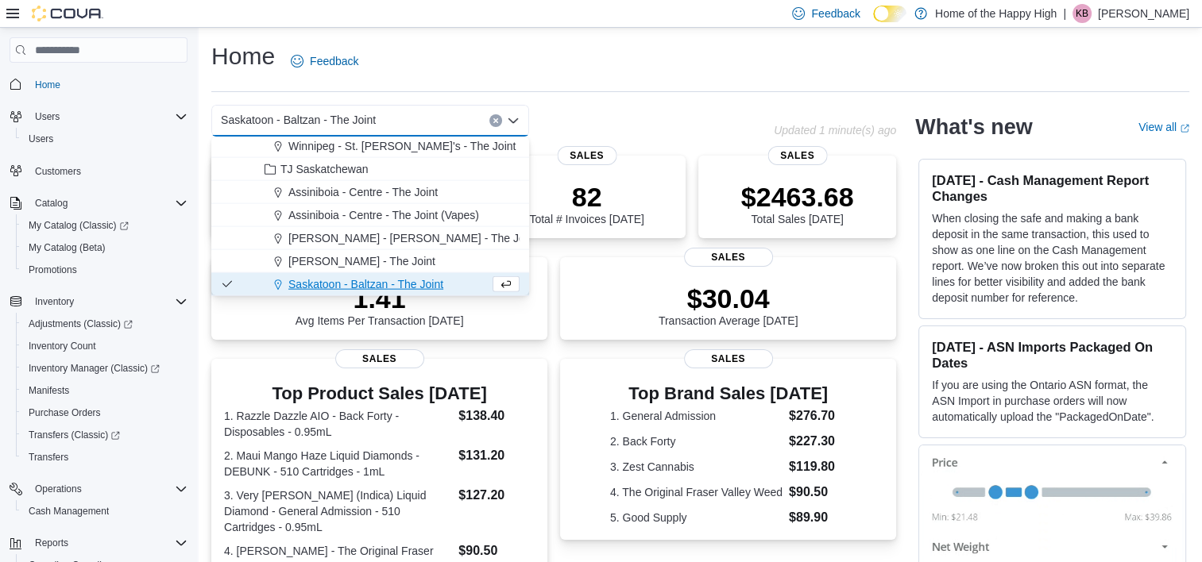
click at [296, 120] on span "Saskatoon - Baltzan - The Joint" at bounding box center [298, 119] width 155 height 19
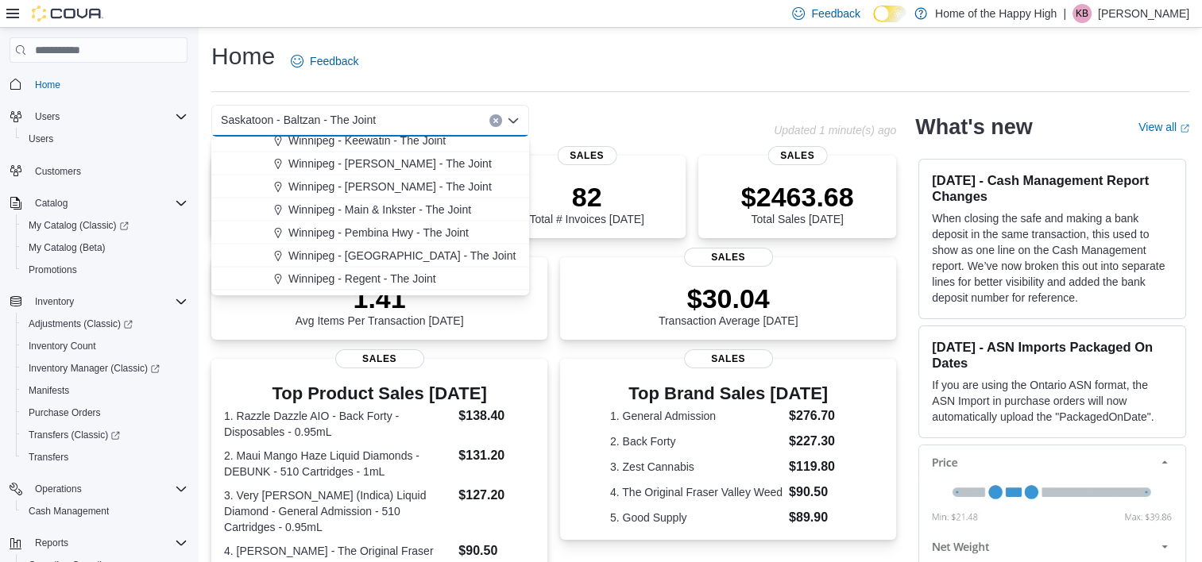
scroll to position [3556, 0]
click at [388, 210] on span "Winnipeg - Main & Inkster - The Joint" at bounding box center [379, 209] width 183 height 16
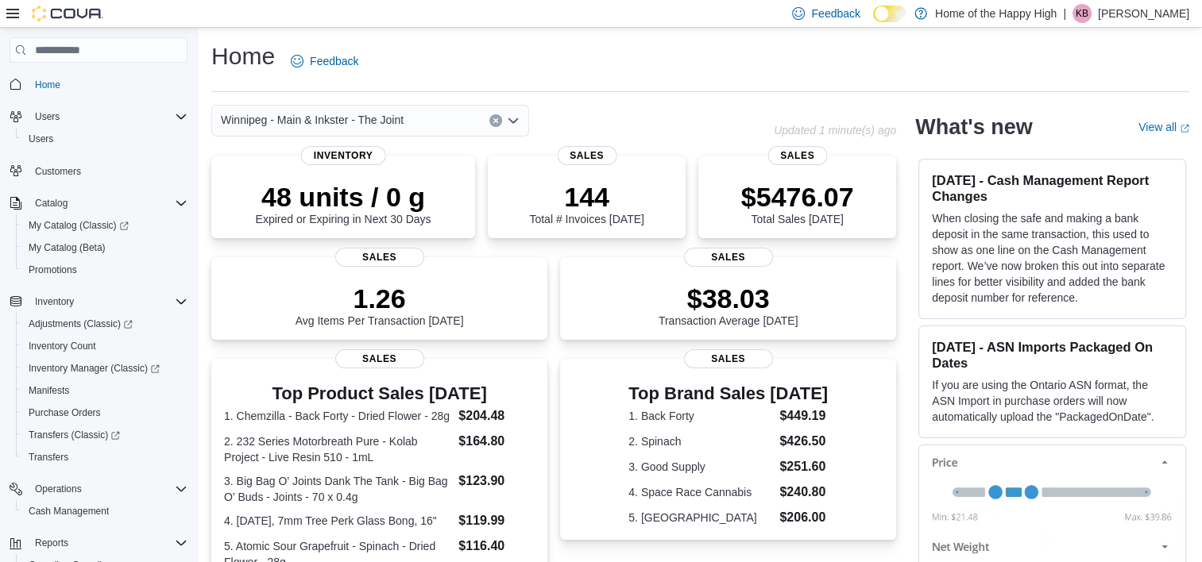
click at [334, 113] on span "Winnipeg - Main & Inkster - The Joint" at bounding box center [312, 119] width 183 height 19
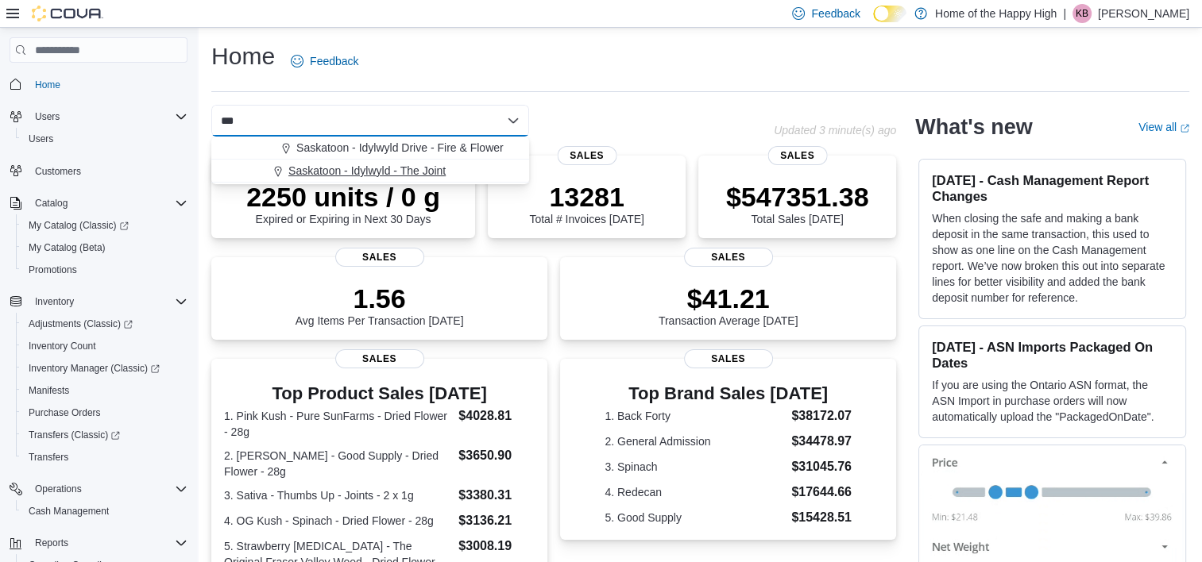
type input "***"
click at [423, 165] on span "Saskatoon - Idylwyld - The Joint" at bounding box center [366, 171] width 157 height 16
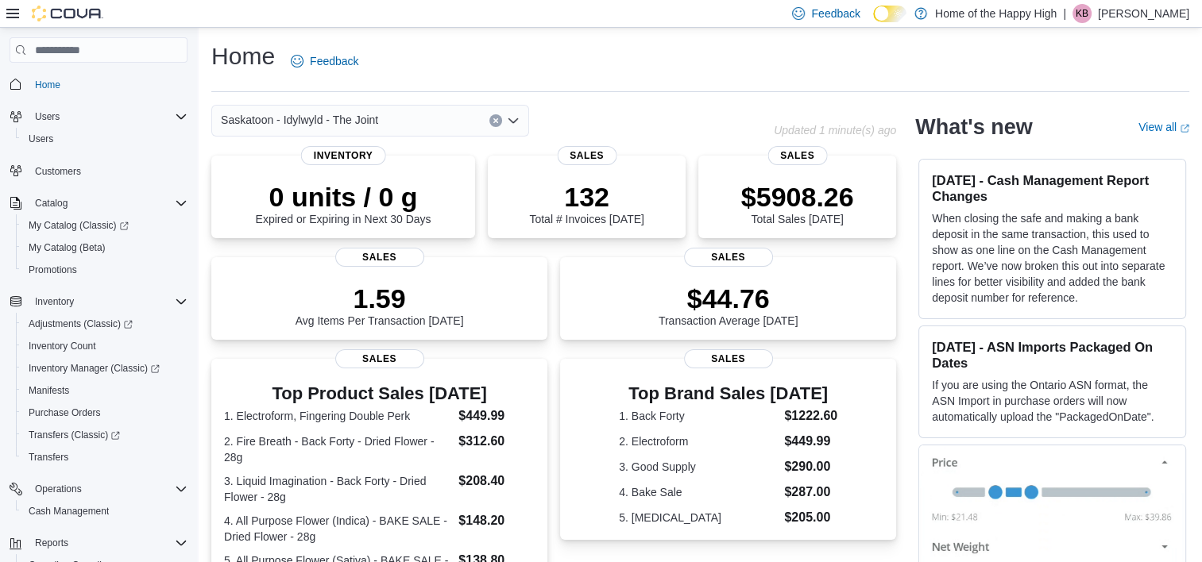
click at [657, 110] on div "Saskatoon - Idylwyld - The Joint" at bounding box center [492, 121] width 562 height 32
